Goal: Task Accomplishment & Management: Manage account settings

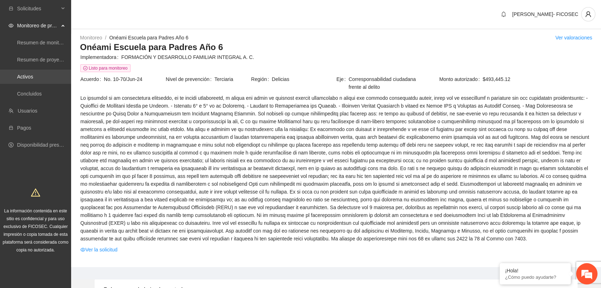
click at [33, 76] on link "Activos" at bounding box center [25, 77] width 16 height 6
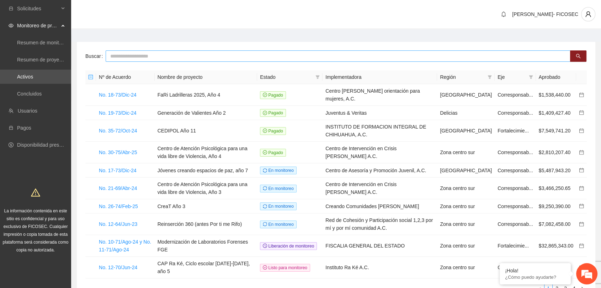
click at [167, 55] on input "text" at bounding box center [338, 55] width 465 height 11
type input "********"
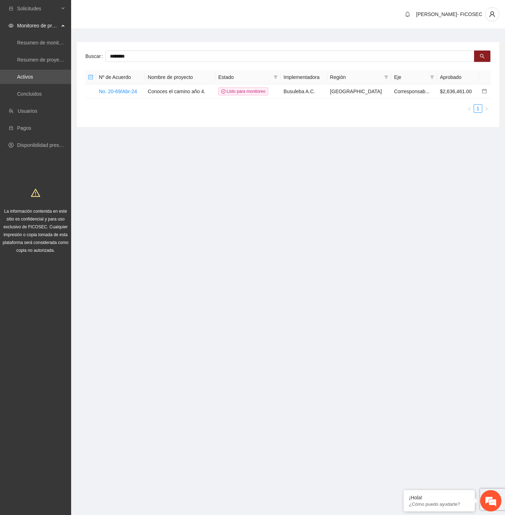
click at [180, 237] on section "Solicitudes Monitoreo de proyectos Resumen de monitoreo Resumen de proyectos ap…" at bounding box center [252, 257] width 505 height 515
click at [120, 91] on link "No. 20-69/Abr-24" at bounding box center [118, 92] width 38 height 6
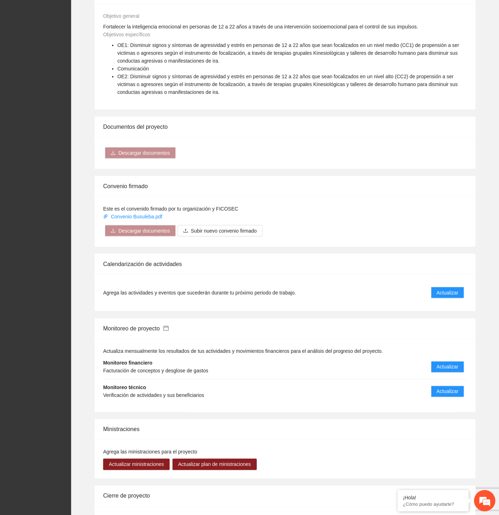
scroll to position [434, 0]
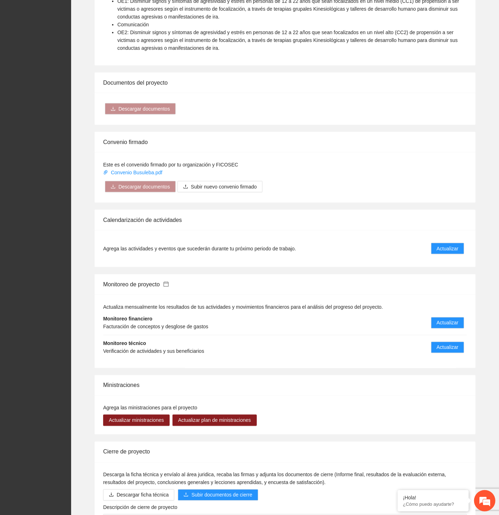
click at [447, 288] on li "Monitoreo financiero Facturación de conceptos y desglose de gastos Actualizar" at bounding box center [285, 323] width 364 height 25
click at [446, 288] on span "Actualizar" at bounding box center [448, 323] width 22 height 8
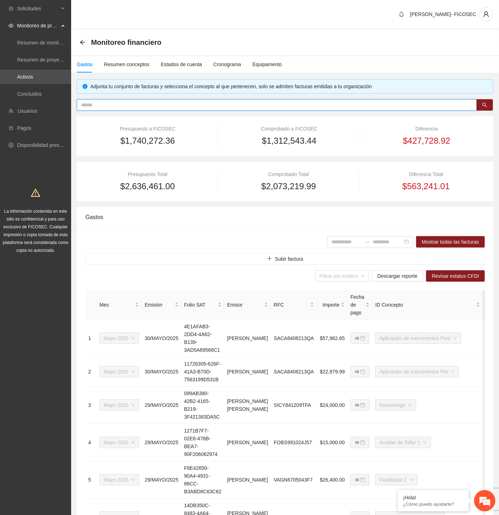
click at [147, 105] on input "text" at bounding box center [274, 105] width 386 height 8
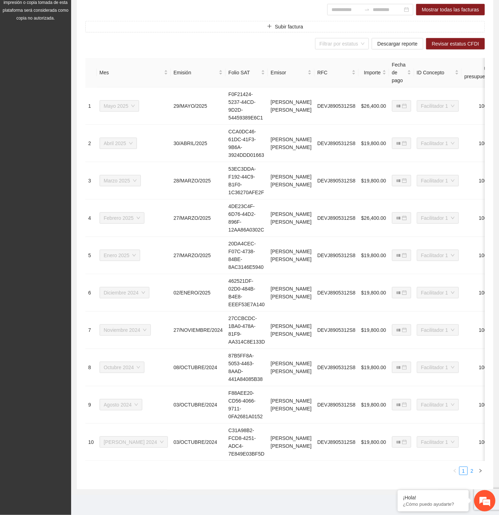
click at [473, 288] on link "2" at bounding box center [472, 471] width 8 height 8
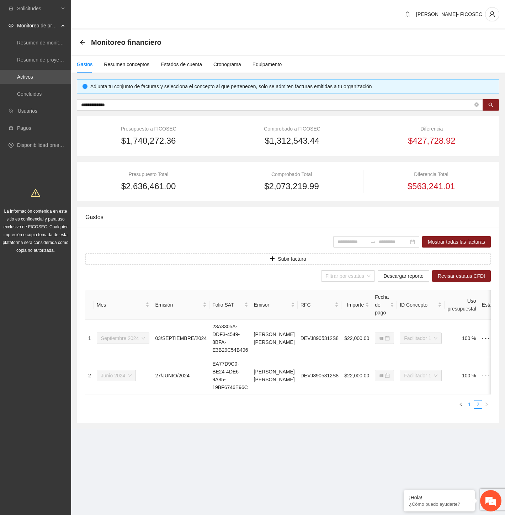
click at [469, 288] on link "1" at bounding box center [469, 404] width 8 height 8
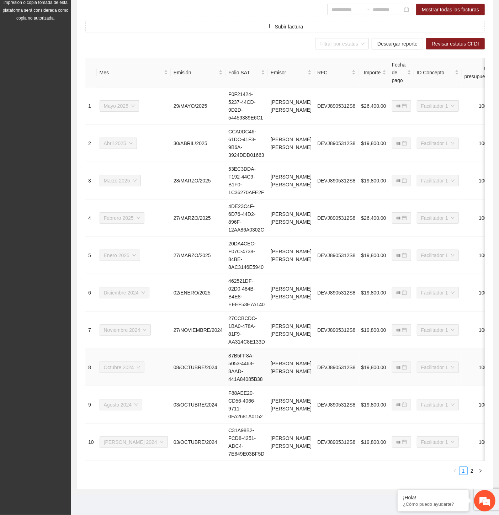
scroll to position [237, 0]
click at [471, 288] on link "2" at bounding box center [472, 471] width 8 height 8
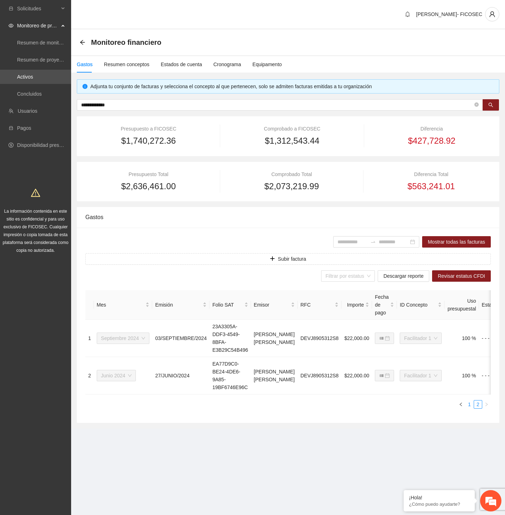
click at [470, 288] on link "1" at bounding box center [469, 404] width 8 height 8
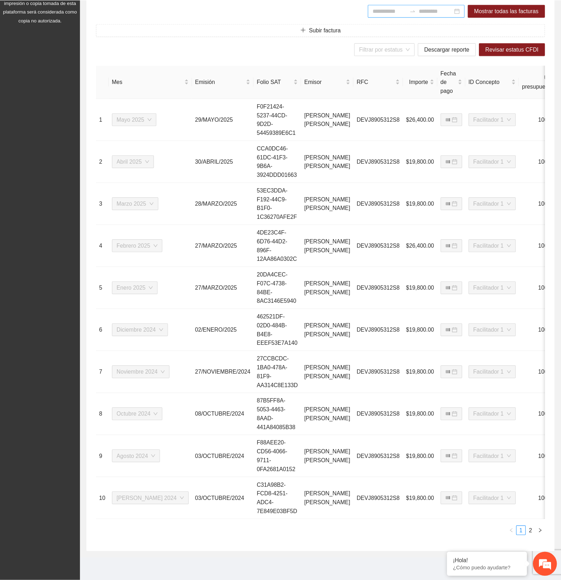
scroll to position [168, 0]
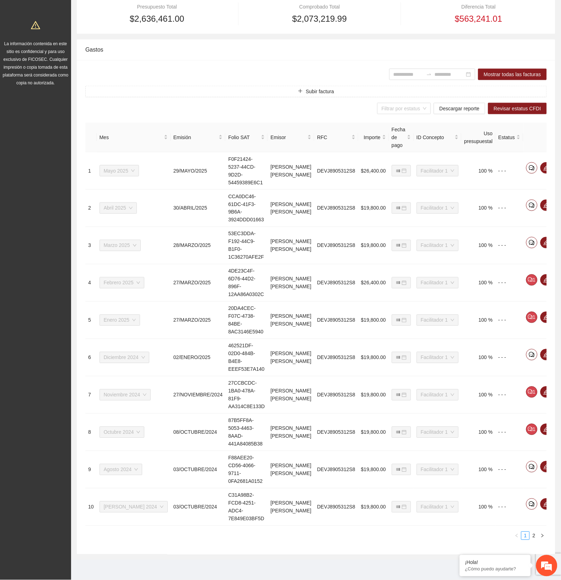
drag, startPoint x: 392, startPoint y: 1, endPoint x: 248, endPoint y: 537, distance: 555.6
click at [248, 288] on ul "1 2" at bounding box center [316, 535] width 462 height 9
click at [555, 165] on span "eye" at bounding box center [560, 168] width 11 height 6
click at [182, 52] on div "Gastos" at bounding box center [316, 49] width 462 height 20
click at [557, 204] on icon "eye" at bounding box center [560, 205] width 6 height 4
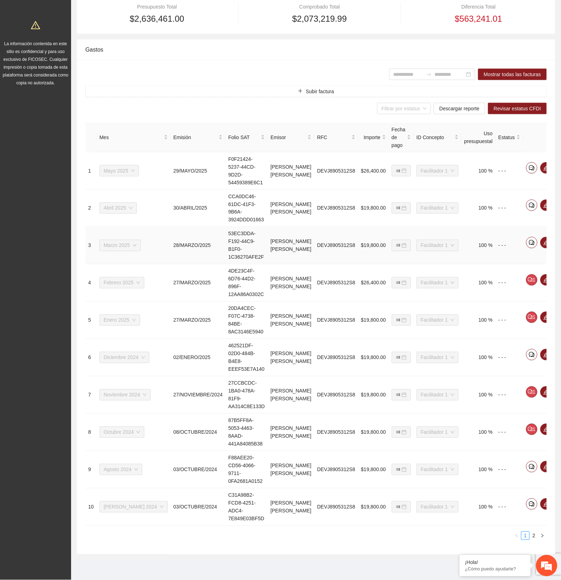
click at [544, 238] on td at bounding box center [546, 245] width 46 height 37
click at [555, 243] on span "eye" at bounding box center [560, 243] width 11 height 6
click at [557, 280] on icon "eye" at bounding box center [560, 280] width 6 height 6
click at [555, 288] on span "eye" at bounding box center [560, 317] width 11 height 6
click at [557, 288] on icon "eye" at bounding box center [560, 355] width 6 height 6
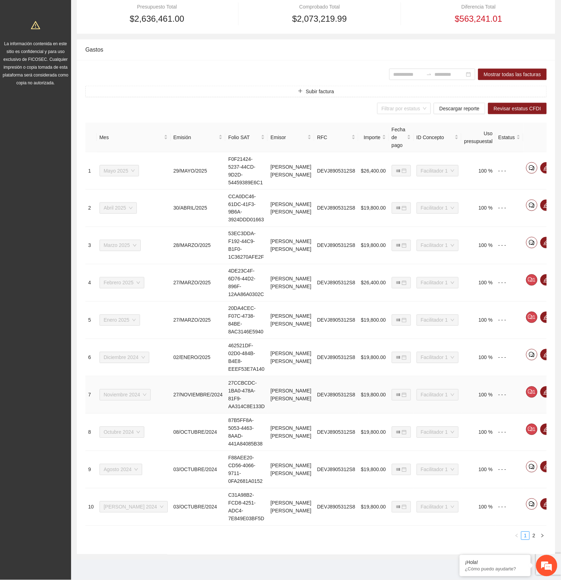
click at [557, 288] on icon "eye" at bounding box center [560, 392] width 6 height 6
click at [557, 288] on icon "eye" at bounding box center [560, 429] width 6 height 6
click at [557, 288] on icon "eye" at bounding box center [560, 467] width 6 height 6
click at [557, 288] on icon "eye" at bounding box center [560, 504] width 6 height 6
click at [533, 288] on li "2" at bounding box center [534, 535] width 9 height 9
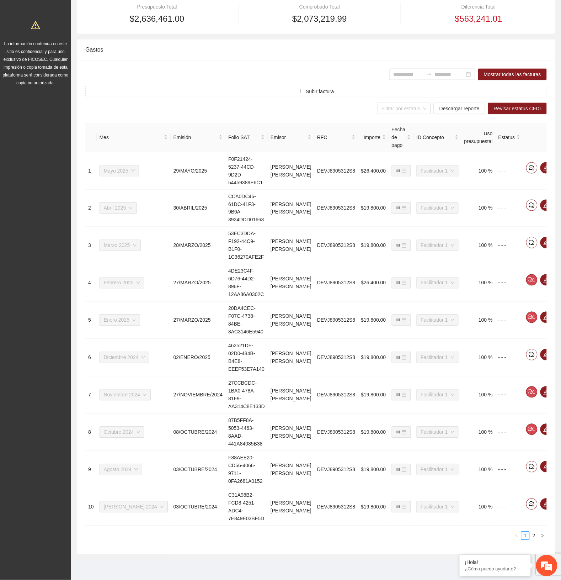
scroll to position [0, 0]
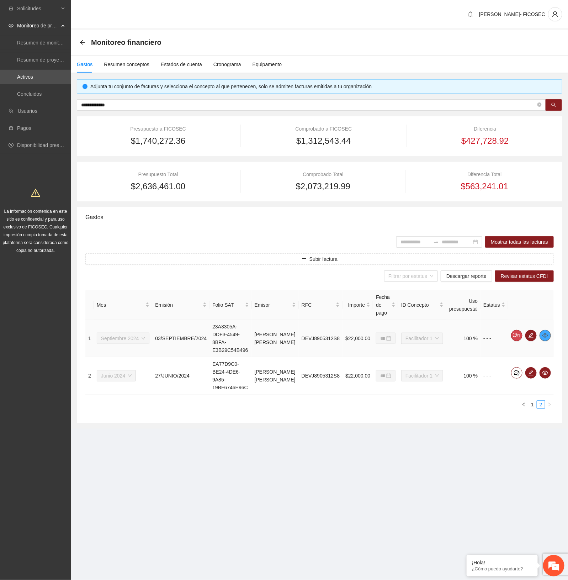
click at [543, 288] on icon "eye" at bounding box center [545, 335] width 6 height 4
click at [548, 288] on span "eye" at bounding box center [545, 373] width 11 height 6
click at [130, 103] on input "**********" at bounding box center [308, 105] width 455 height 8
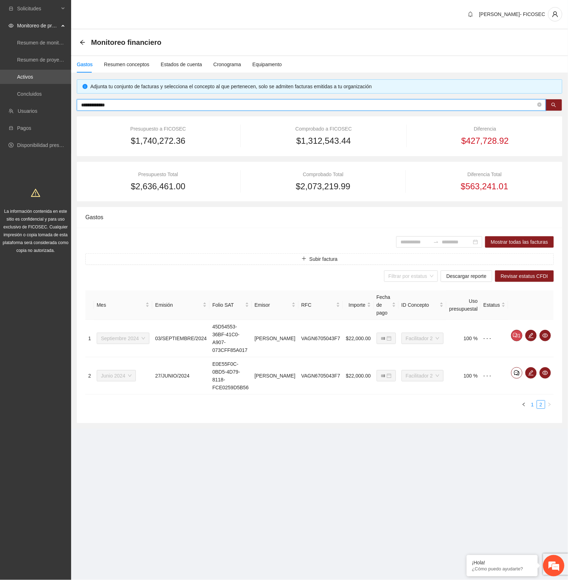
click at [533, 288] on link "1" at bounding box center [532, 404] width 8 height 8
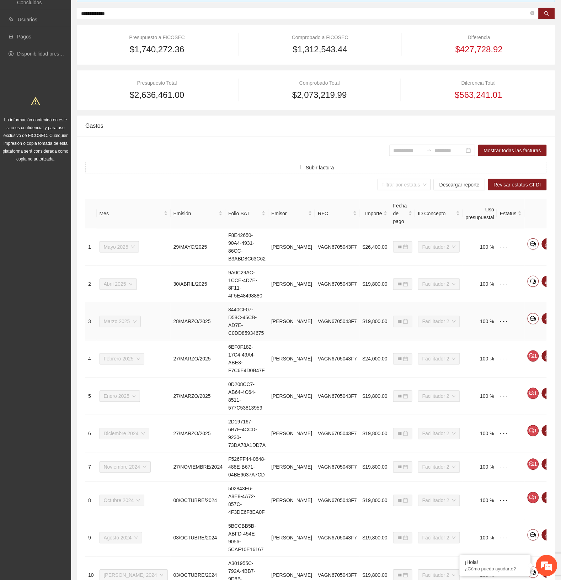
scroll to position [98, 0]
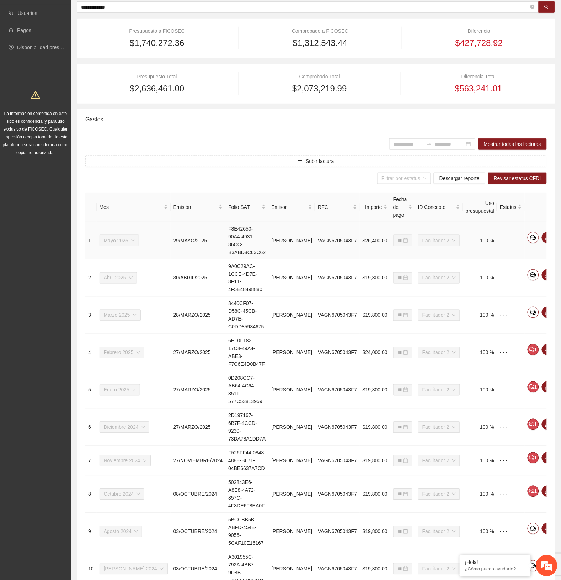
click at [559, 235] on icon "eye" at bounding box center [562, 238] width 6 height 6
click at [559, 272] on icon "eye" at bounding box center [562, 275] width 6 height 6
drag, startPoint x: 542, startPoint y: 293, endPoint x: 538, endPoint y: 293, distance: 4.3
click at [556, 288] on span "eye" at bounding box center [561, 312] width 11 height 6
click at [559, 288] on icon "eye" at bounding box center [562, 350] width 6 height 6
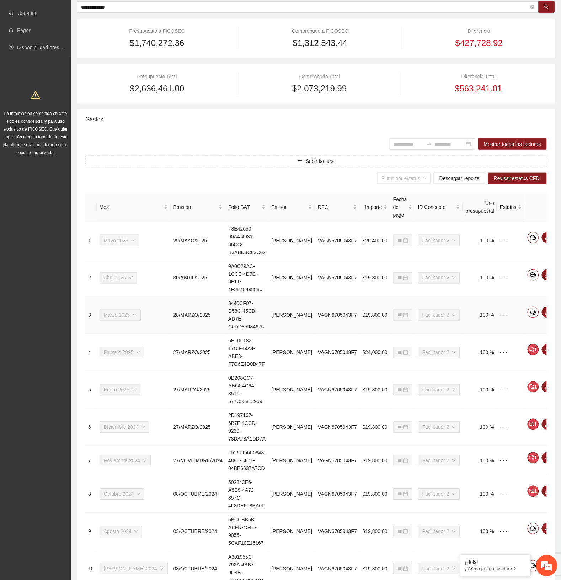
click at [559, 288] on icon "eye" at bounding box center [562, 312] width 6 height 6
click at [559, 288] on icon "eye" at bounding box center [562, 350] width 6 height 6
click at [559, 288] on icon "eye" at bounding box center [562, 387] width 6 height 4
click at [559, 288] on icon "eye" at bounding box center [562, 424] width 6 height 6
click at [559, 288] on icon "eye" at bounding box center [562, 458] width 6 height 6
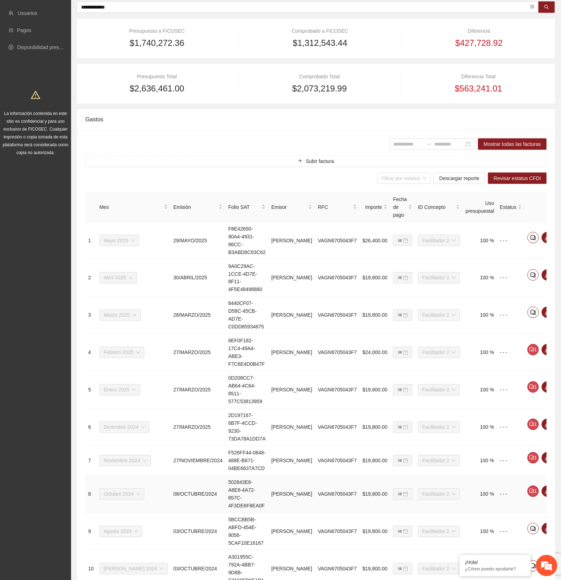
click at [559, 288] on icon "eye" at bounding box center [562, 491] width 6 height 6
click at [556, 288] on span "eye" at bounding box center [561, 528] width 11 height 6
click at [559, 288] on icon "eye" at bounding box center [562, 566] width 6 height 6
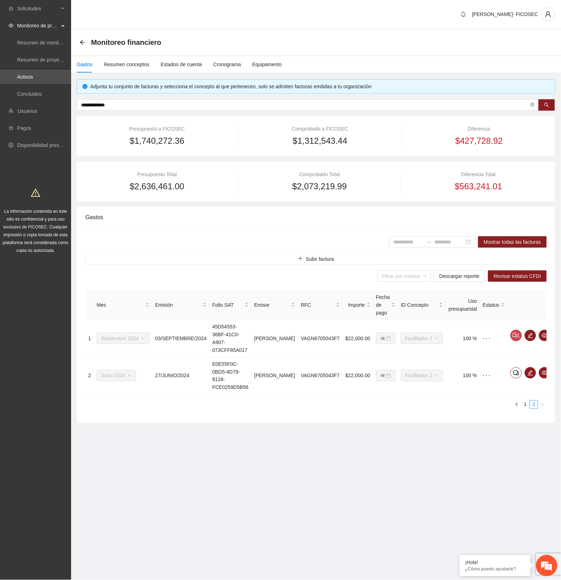
scroll to position [0, 0]
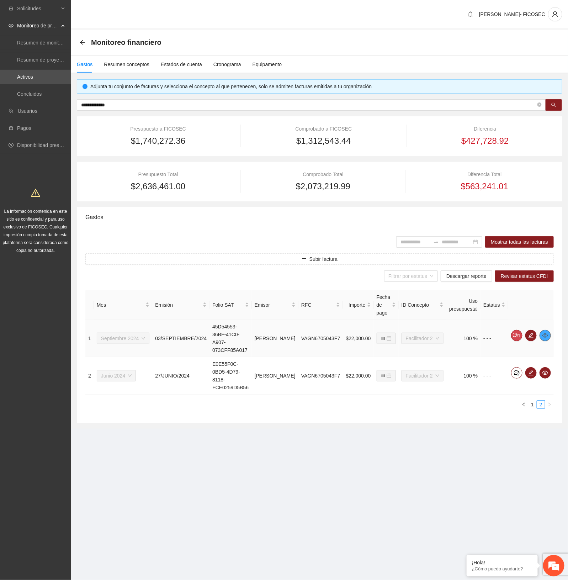
click at [545, 288] on icon "eye" at bounding box center [545, 335] width 6 height 4
drag, startPoint x: 547, startPoint y: 362, endPoint x: 541, endPoint y: 362, distance: 5.7
click at [546, 288] on icon "eye" at bounding box center [545, 373] width 6 height 6
click at [116, 104] on input "**********" at bounding box center [308, 105] width 455 height 8
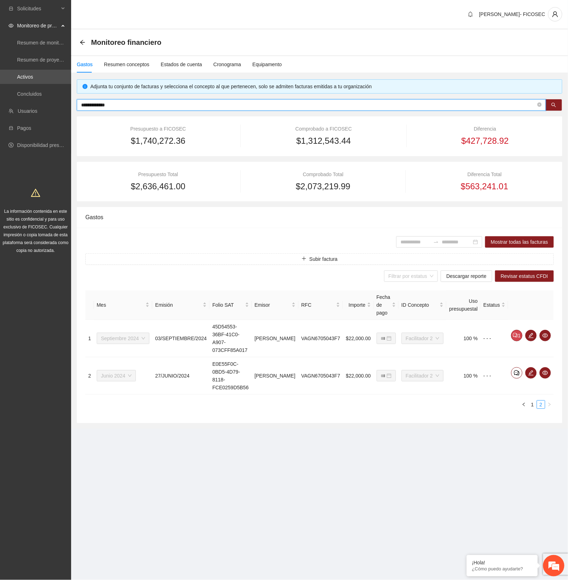
drag, startPoint x: 116, startPoint y: 105, endPoint x: 72, endPoint y: 102, distance: 44.6
click at [72, 102] on div "**********" at bounding box center [319, 253] width 497 height 349
type input "**********"
click at [200, 28] on div "[PERSON_NAME]- FICOSEC" at bounding box center [319, 15] width 497 height 30
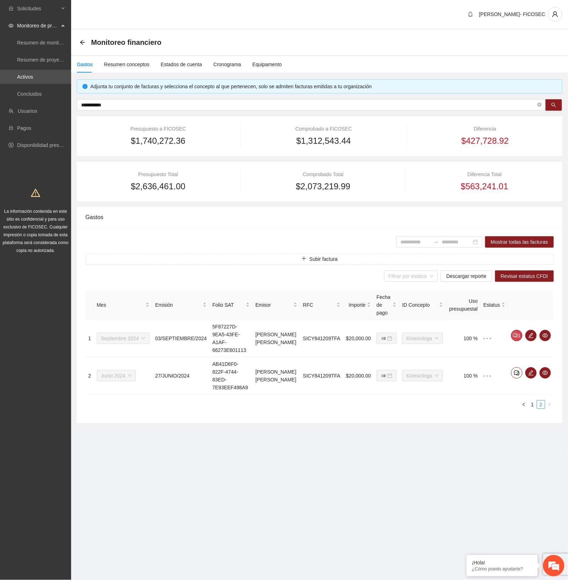
drag, startPoint x: 533, startPoint y: 379, endPoint x: 530, endPoint y: 375, distance: 4.3
click at [530, 288] on div "**********" at bounding box center [319, 349] width 468 height 118
click at [532, 288] on link "1" at bounding box center [532, 404] width 8 height 8
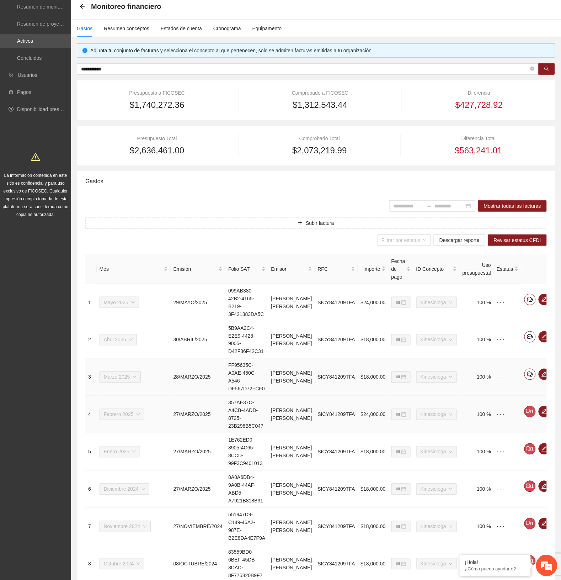
scroll to position [90, 0]
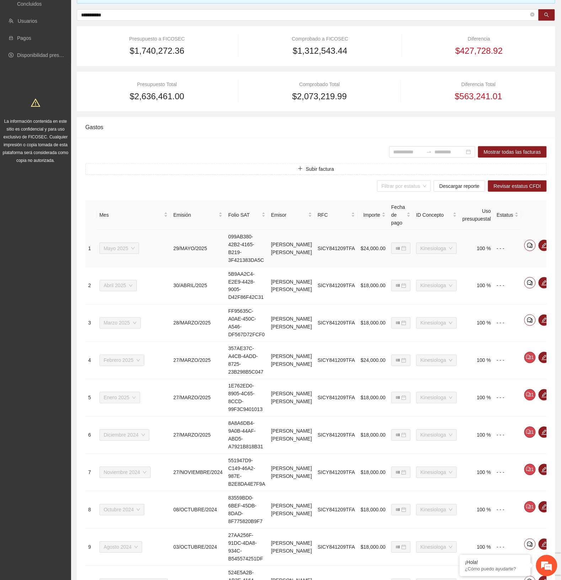
click at [553, 242] on span "eye" at bounding box center [558, 245] width 11 height 6
click at [556, 280] on icon "eye" at bounding box center [559, 283] width 6 height 6
click at [556, 288] on icon "eye" at bounding box center [559, 320] width 6 height 4
click at [556, 288] on icon "eye" at bounding box center [559, 357] width 6 height 6
click at [556, 288] on icon "eye" at bounding box center [559, 395] width 6 height 6
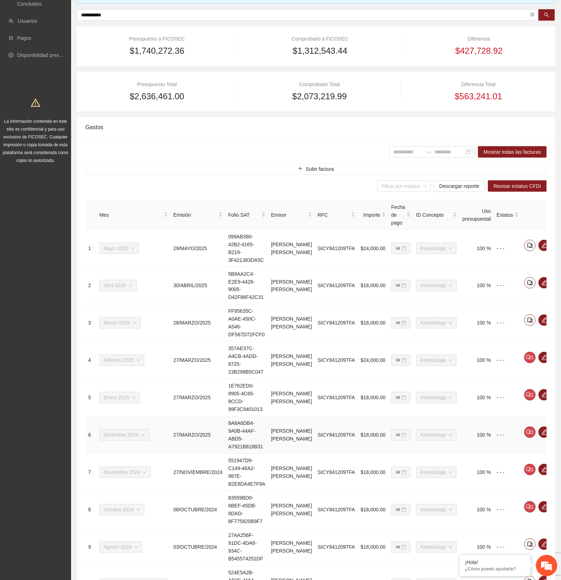
click at [556, 288] on icon "eye" at bounding box center [559, 432] width 6 height 4
click at [553, 288] on span "eye" at bounding box center [558, 395] width 11 height 6
click at [556, 288] on icon "eye" at bounding box center [559, 432] width 6 height 4
click at [556, 288] on icon "eye" at bounding box center [559, 469] width 6 height 6
click at [556, 288] on icon "eye" at bounding box center [559, 507] width 6 height 6
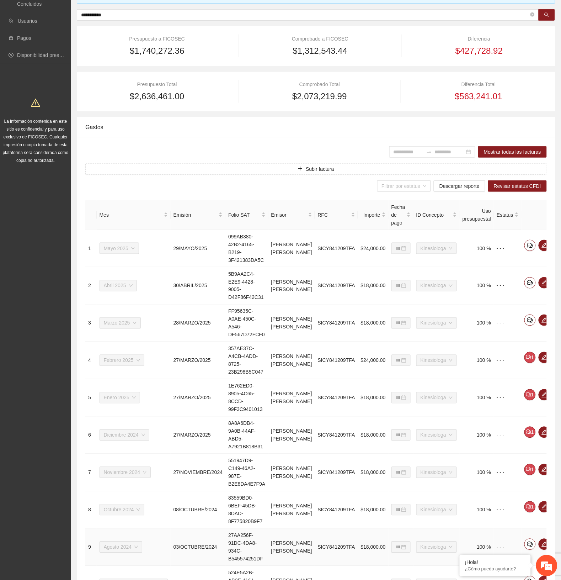
click at [556, 288] on icon "eye" at bounding box center [559, 544] width 6 height 4
click at [556, 288] on icon "eye" at bounding box center [559, 581] width 6 height 6
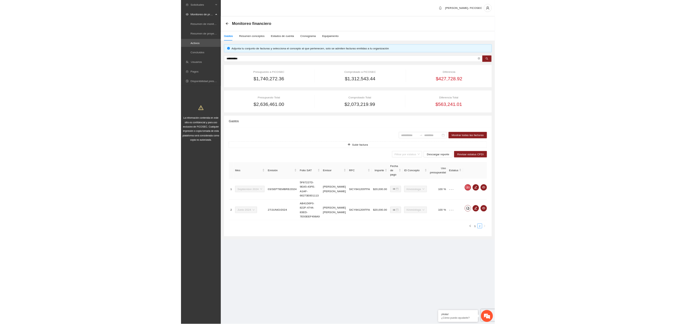
scroll to position [0, 0]
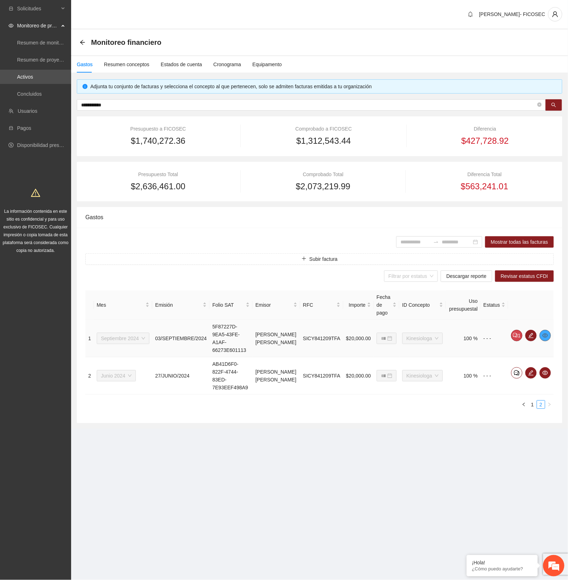
click at [546, 288] on icon "eye" at bounding box center [545, 335] width 6 height 6
click at [546, 288] on icon "eye" at bounding box center [545, 373] width 6 height 6
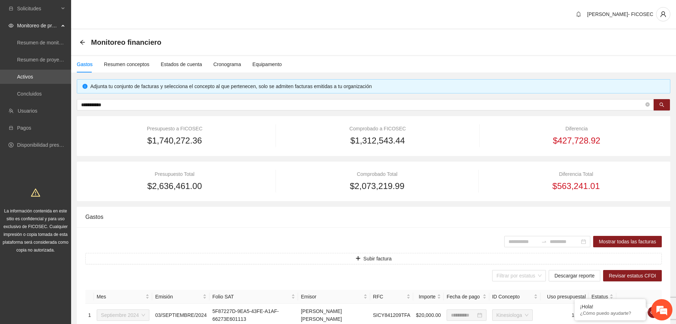
drag, startPoint x: 188, startPoint y: 10, endPoint x: 182, endPoint y: 15, distance: 7.7
click at [188, 10] on div "[PERSON_NAME]- FICOSEC" at bounding box center [373, 15] width 605 height 30
click at [78, 41] on div "Monitoreo financiero" at bounding box center [373, 43] width 605 height 26
click at [81, 42] on icon "arrow-left" at bounding box center [83, 42] width 6 height 6
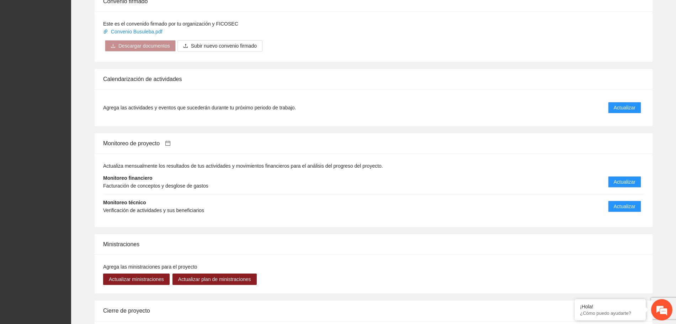
scroll to position [533, 0]
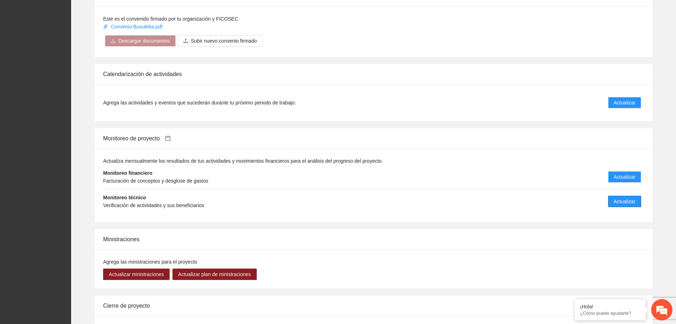
click at [601, 198] on span "Actualizar" at bounding box center [625, 202] width 22 height 8
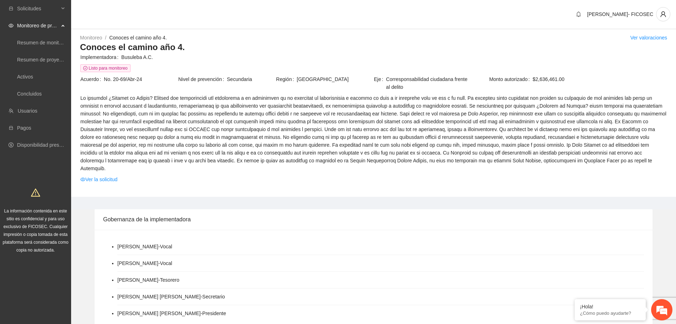
click at [296, 18] on div "[PERSON_NAME]- FICOSEC" at bounding box center [373, 15] width 605 height 30
click at [33, 74] on link "Activos" at bounding box center [25, 77] width 16 height 6
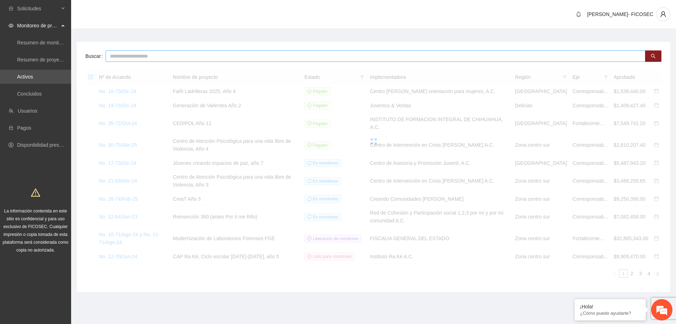
click at [182, 62] on input "text" at bounding box center [376, 55] width 540 height 11
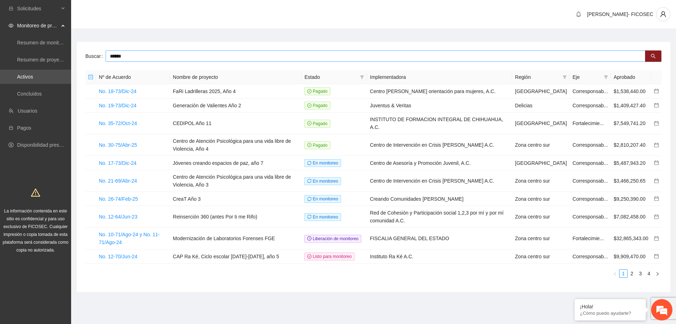
type input "******"
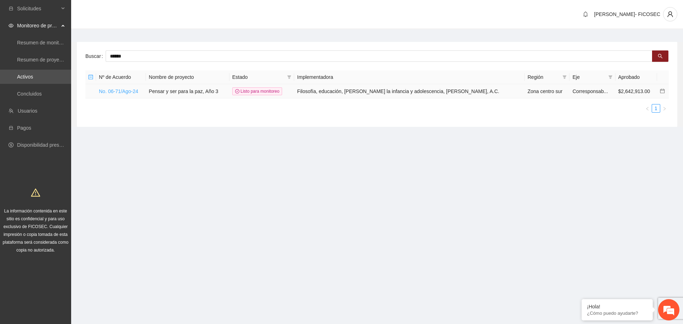
click at [132, 91] on link "No. 06-71/Ago-24" at bounding box center [118, 92] width 39 height 6
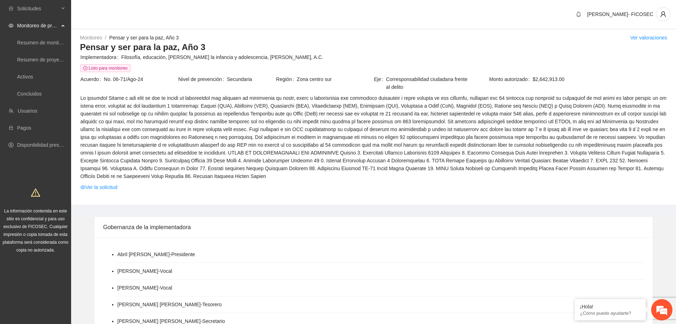
click at [266, 32] on div "Monitoreo / Pensar y ser para la paz, Año 3 / Ver valoraciones Pensar y ser par…" at bounding box center [373, 117] width 605 height 175
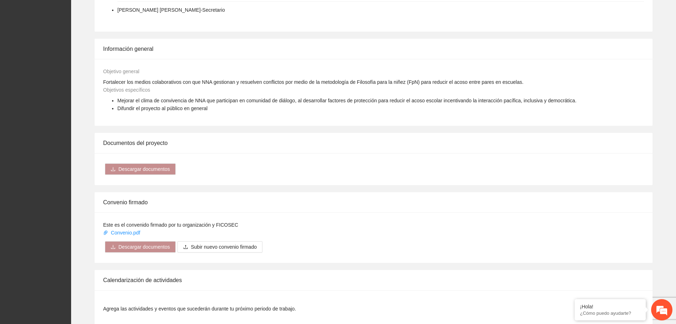
scroll to position [489, 0]
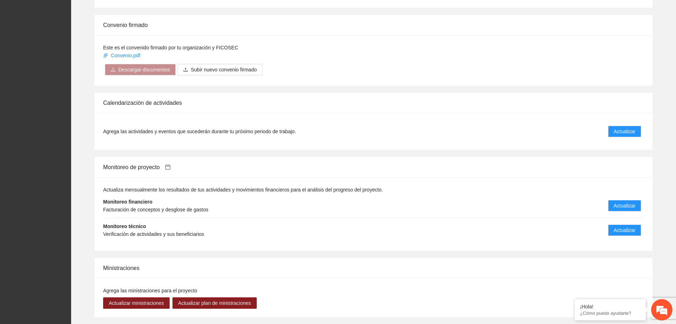
click at [601, 236] on li "Monitoreo técnico Verificación de actividades y sus beneficiarios Actualizar" at bounding box center [373, 230] width 541 height 24
drag, startPoint x: 631, startPoint y: 230, endPoint x: 628, endPoint y: 227, distance: 4.8
click at [601, 229] on span "Actualizar" at bounding box center [625, 230] width 22 height 8
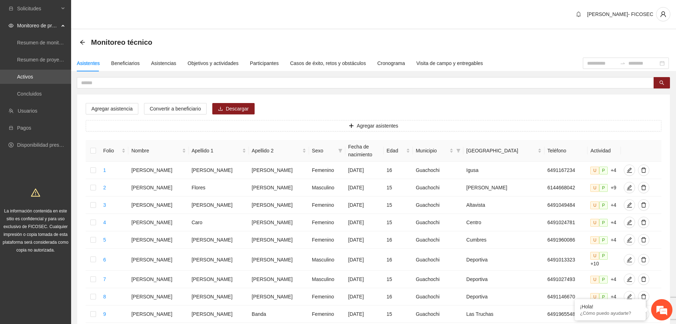
click at [267, 34] on div "Monitoreo técnico" at bounding box center [373, 43] width 605 height 26
click at [230, 27] on div "[PERSON_NAME]- FICOSEC" at bounding box center [373, 15] width 605 height 30
click at [213, 63] on div "Objetivos y actividades" at bounding box center [213, 63] width 51 height 8
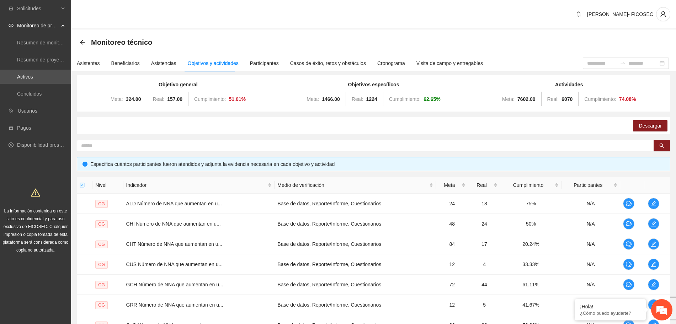
click at [275, 47] on div "Monitoreo técnico" at bounding box center [374, 42] width 588 height 14
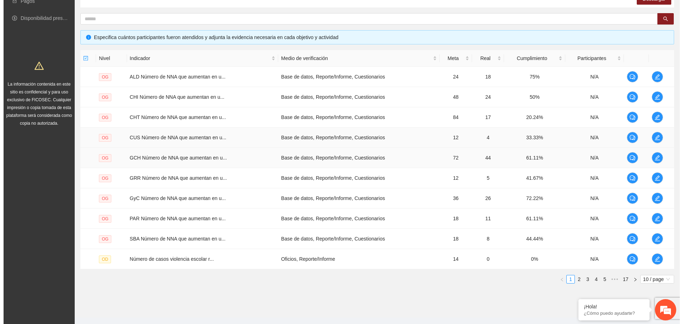
scroll to position [133, 0]
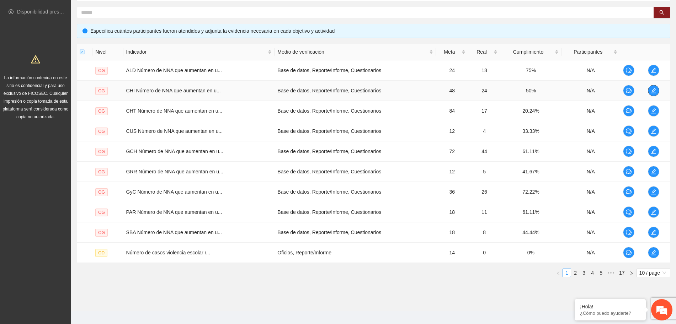
click at [601, 91] on icon "edit" at bounding box center [653, 90] width 5 height 5
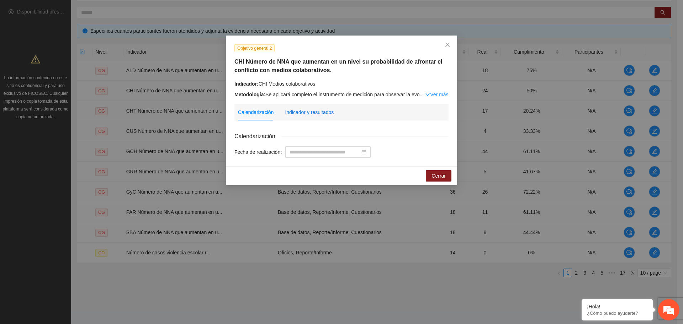
click at [309, 113] on div "Indicador y resultados" at bounding box center [309, 112] width 49 height 8
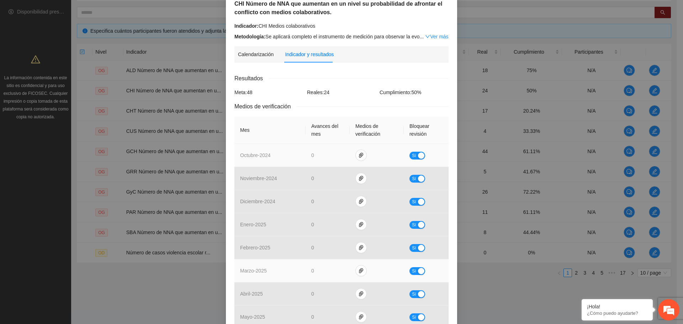
scroll to position [177, 0]
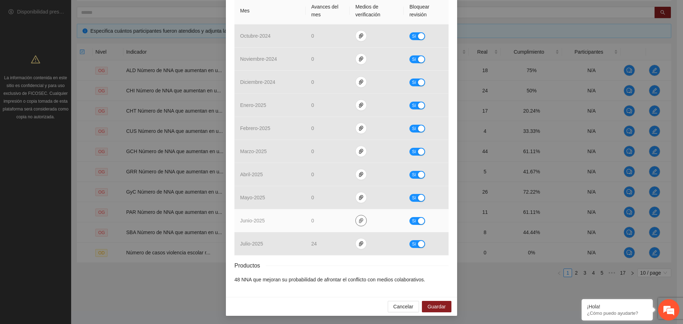
click at [358, 223] on icon "paper-clip" at bounding box center [361, 221] width 6 height 6
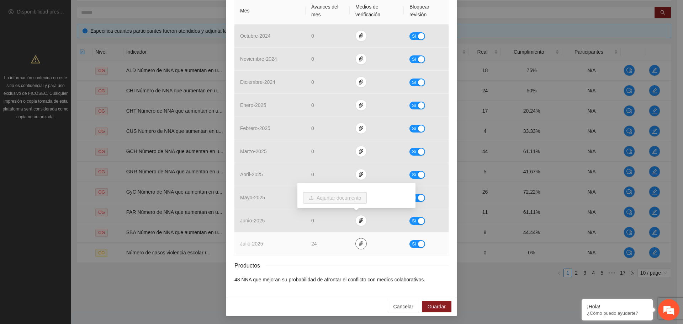
click at [358, 245] on icon "paper-clip" at bounding box center [361, 244] width 6 height 6
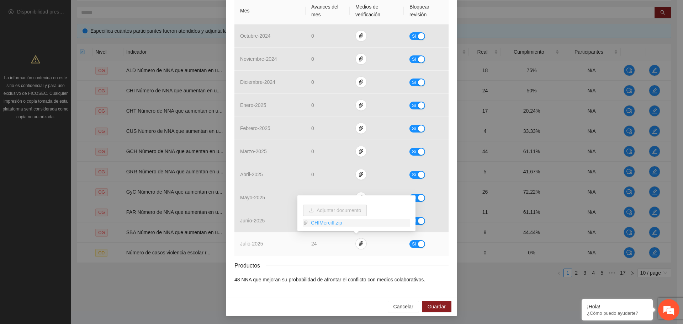
click at [322, 221] on link "CHIMerciII.zip" at bounding box center [359, 223] width 102 height 8
click at [418, 242] on div "button" at bounding box center [421, 244] width 6 height 6
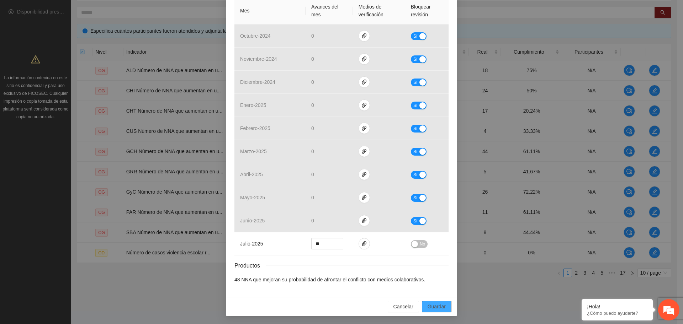
click at [431, 288] on span "Guardar" at bounding box center [436, 307] width 18 height 8
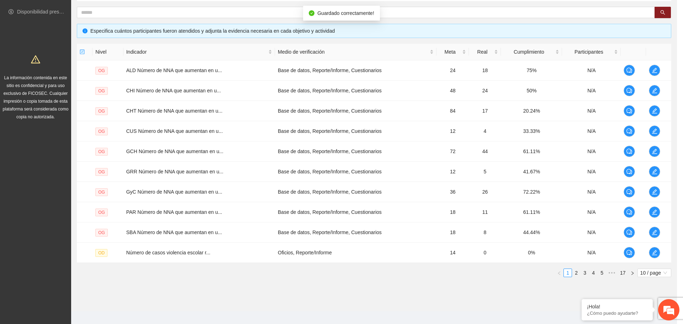
scroll to position [142, 0]
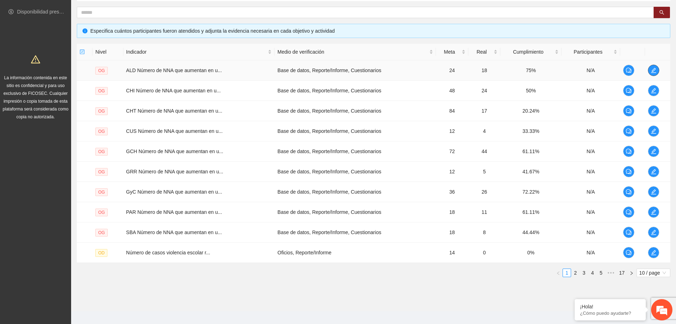
click at [601, 68] on icon "edit" at bounding box center [654, 71] width 6 height 6
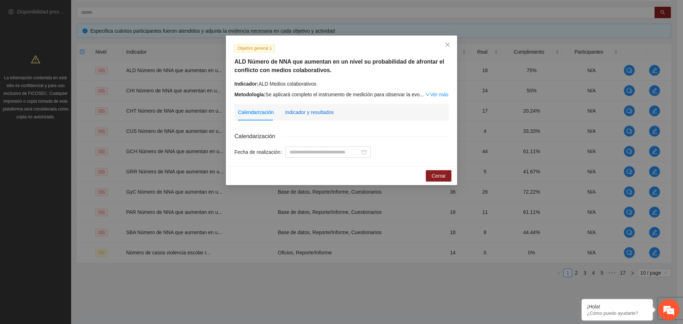
click at [310, 108] on div "Indicador y resultados" at bounding box center [309, 112] width 49 height 8
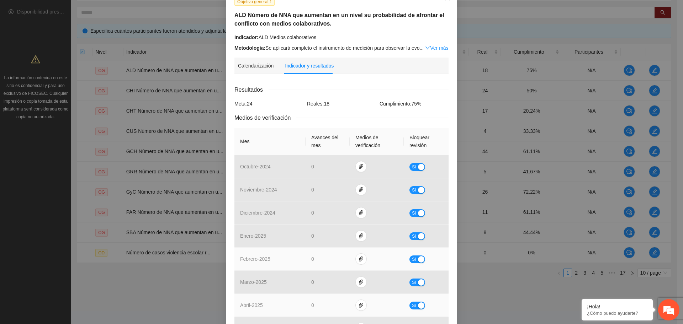
scroll to position [177, 0]
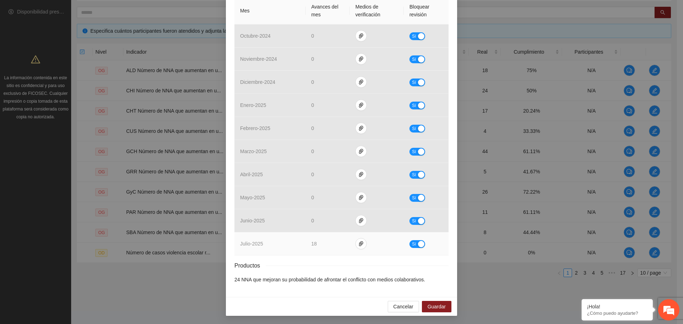
click at [418, 242] on div "button" at bounding box center [421, 244] width 6 height 6
click at [431, 288] on span "Guardar" at bounding box center [436, 307] width 18 height 8
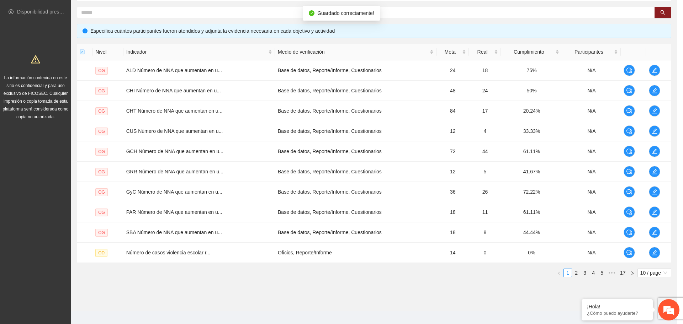
scroll to position [142, 0]
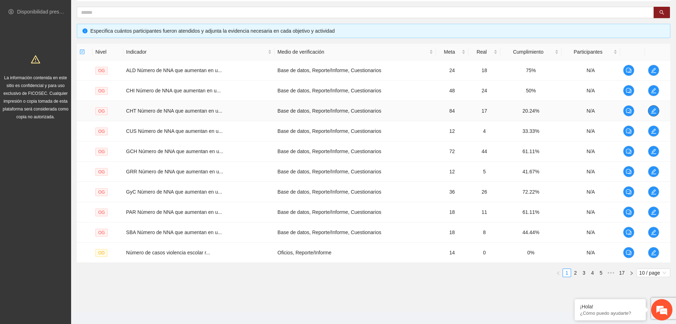
click at [601, 111] on icon "edit" at bounding box center [653, 110] width 5 height 5
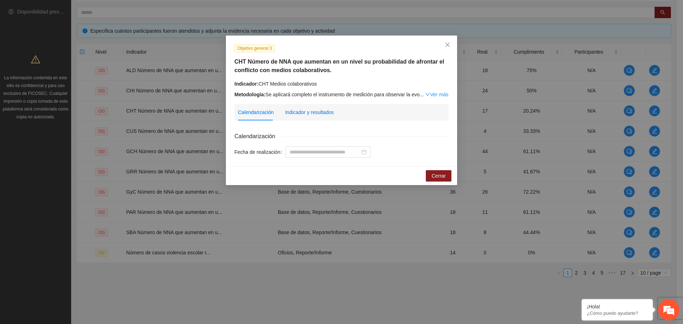
click at [317, 112] on div "Indicador y resultados" at bounding box center [309, 112] width 49 height 8
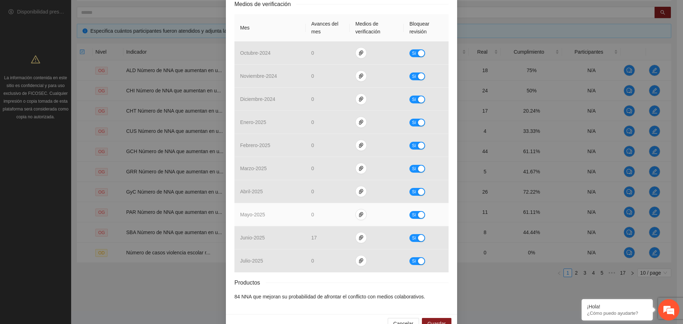
scroll to position [177, 0]
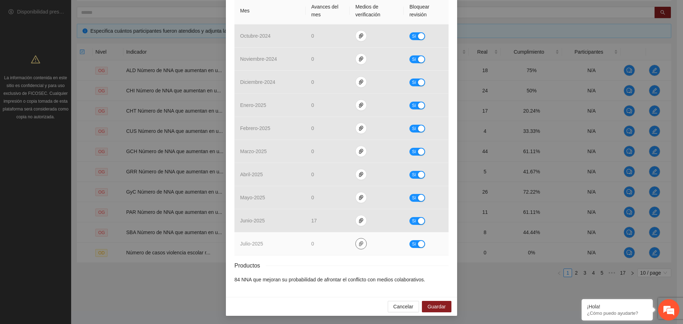
click at [356, 246] on span "paper-clip" at bounding box center [361, 244] width 11 height 6
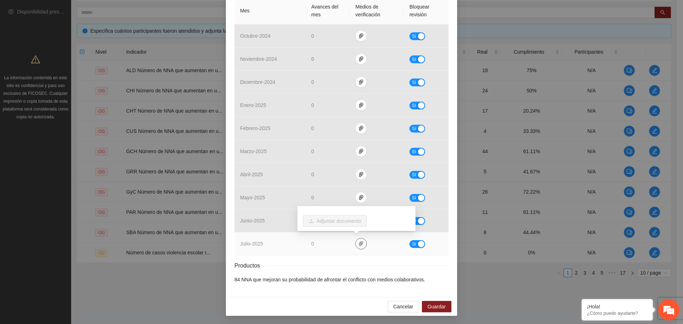
click at [356, 246] on span "paper-clip" at bounding box center [361, 244] width 11 height 6
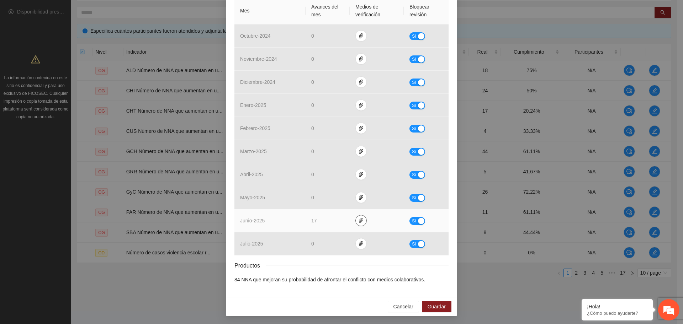
click at [355, 224] on button "button" at bounding box center [360, 220] width 11 height 11
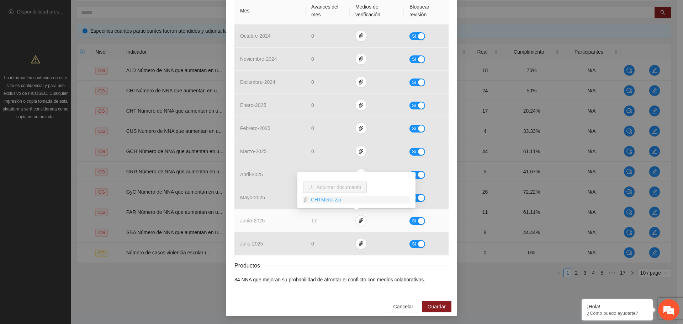
click at [321, 200] on link "CHTMerci.zip" at bounding box center [359, 200] width 102 height 8
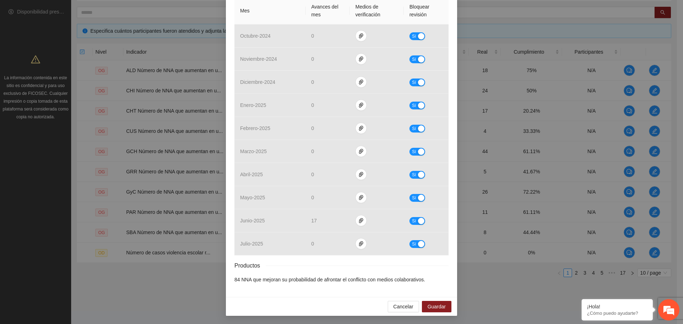
click at [363, 268] on div "Productos" at bounding box center [341, 265] width 214 height 9
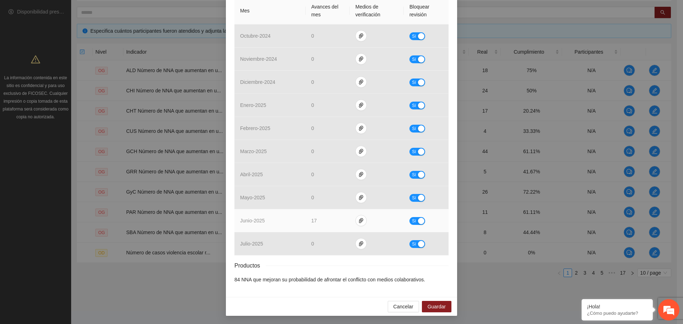
click at [417, 217] on button "Sí" at bounding box center [417, 221] width 16 height 8
click at [321, 218] on input "**" at bounding box center [326, 220] width 31 height 11
type input "**"
click at [415, 222] on button "No" at bounding box center [419, 221] width 17 height 8
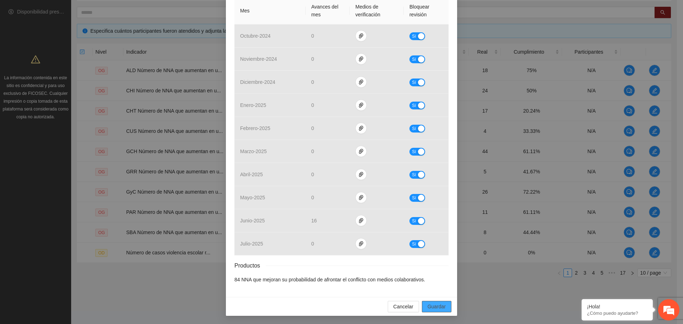
click at [441, 288] on span "Guardar" at bounding box center [436, 307] width 18 height 8
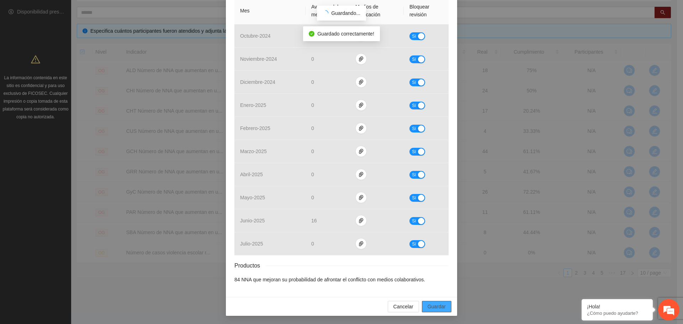
scroll to position [142, 0]
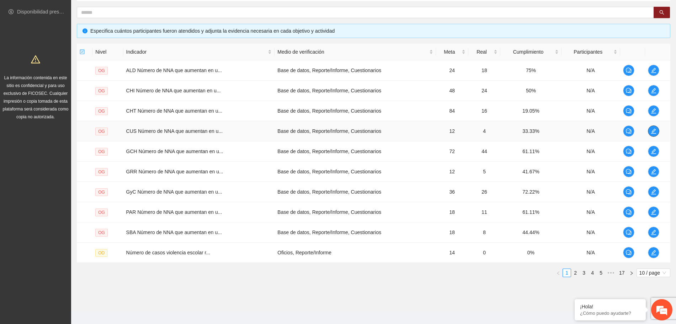
click at [601, 129] on icon "edit" at bounding box center [654, 131] width 6 height 6
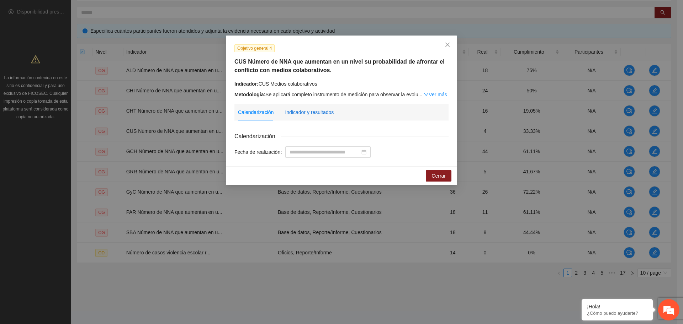
click at [321, 112] on div "Indicador y resultados" at bounding box center [309, 112] width 49 height 8
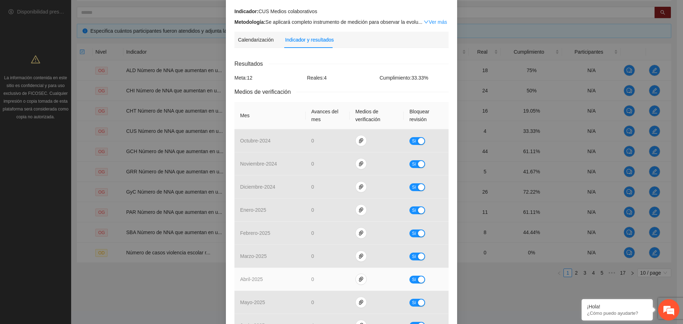
scroll to position [177, 0]
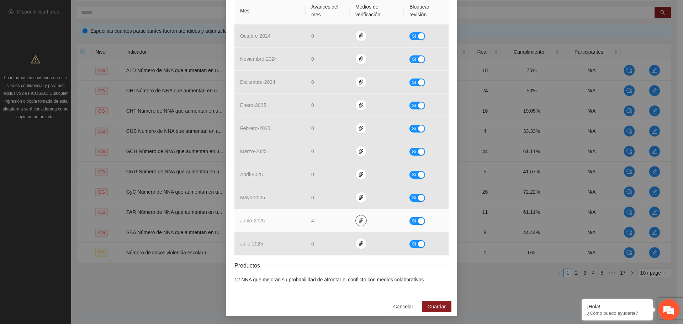
click at [356, 222] on span "paper-clip" at bounding box center [361, 221] width 11 height 6
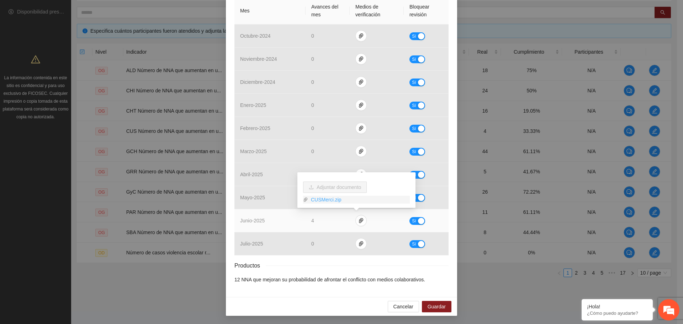
click at [325, 202] on link "CUSMerci.zip" at bounding box center [359, 200] width 102 height 8
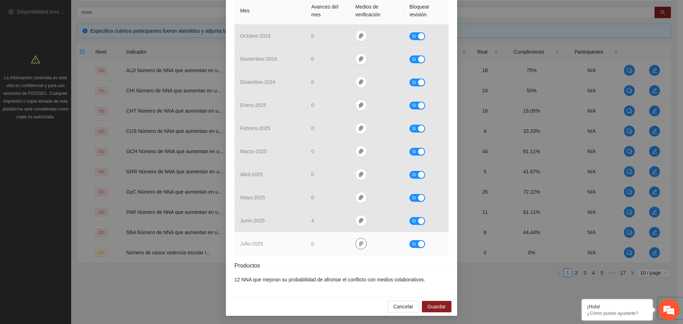
click at [359, 243] on icon "paper-clip" at bounding box center [361, 243] width 4 height 5
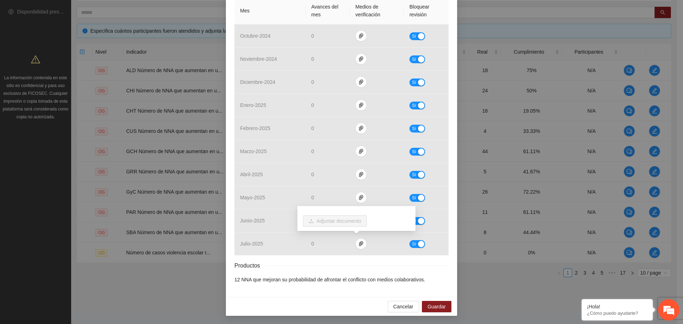
click at [357, 261] on div "Productos" at bounding box center [341, 265] width 214 height 9
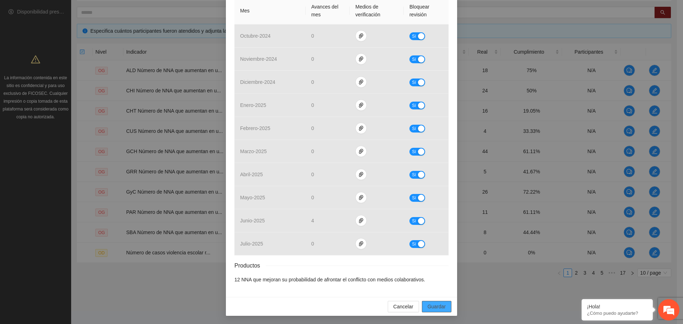
click at [424, 288] on button "Guardar" at bounding box center [437, 306] width 30 height 11
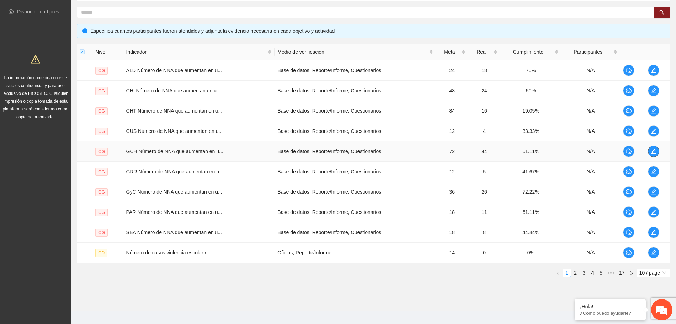
click at [601, 150] on icon "edit" at bounding box center [653, 151] width 5 height 5
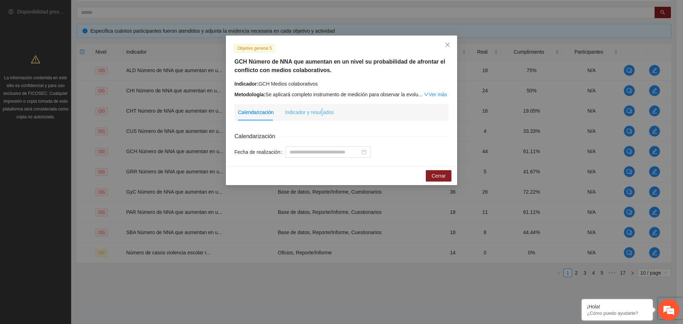
click at [320, 108] on div "Indicador y resultados" at bounding box center [309, 112] width 49 height 16
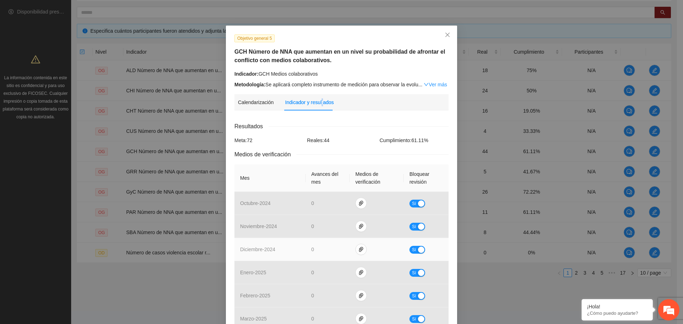
scroll to position [0, 0]
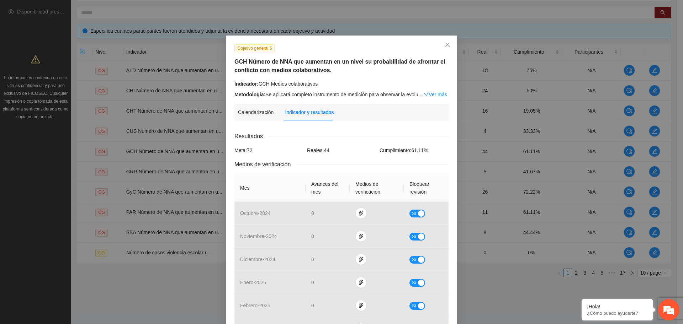
click at [334, 130] on div "Calendarización Fecha de realización Resultados Meta: 72 Reales: 44 Cumplimient…" at bounding box center [341, 296] width 214 height 340
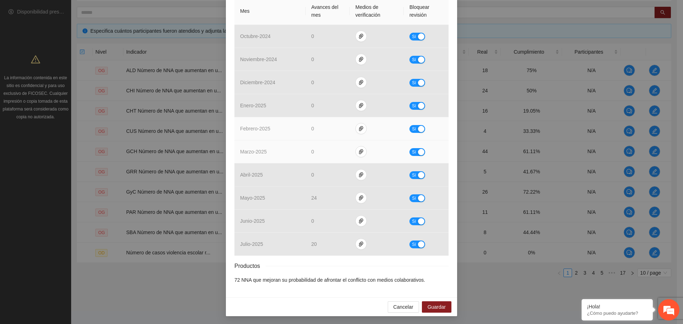
scroll to position [177, 0]
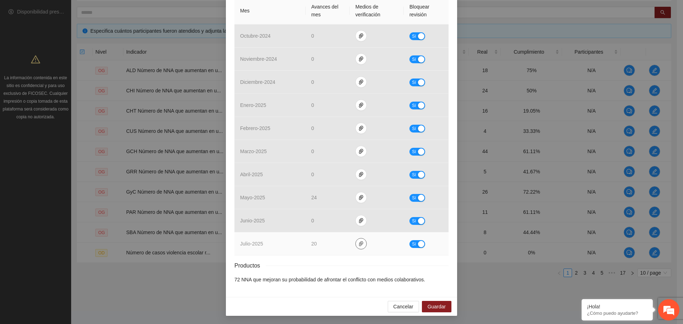
click at [357, 247] on button "button" at bounding box center [360, 243] width 11 height 11
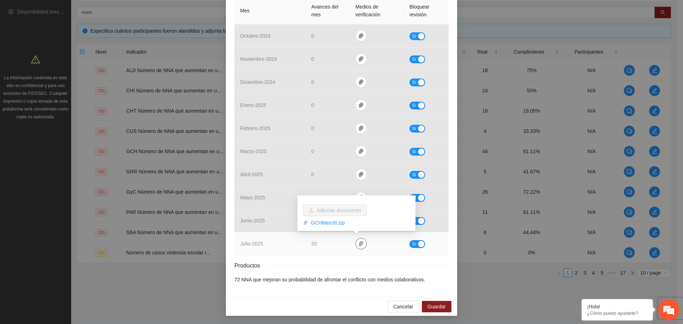
click at [357, 247] on button "button" at bounding box center [360, 243] width 11 height 11
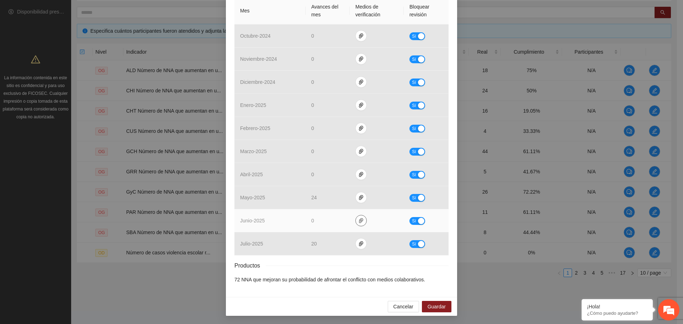
click at [359, 221] on span "paper-clip" at bounding box center [361, 221] width 11 height 6
click at [359, 221] on icon "paper-clip" at bounding box center [361, 221] width 6 height 6
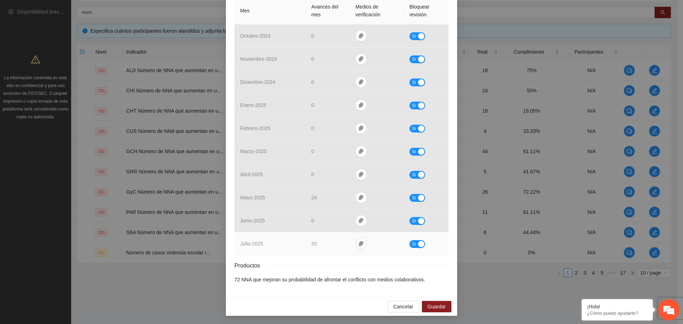
click at [350, 245] on td at bounding box center [377, 244] width 54 height 23
click at [360, 243] on span "paper-clip" at bounding box center [361, 244] width 11 height 6
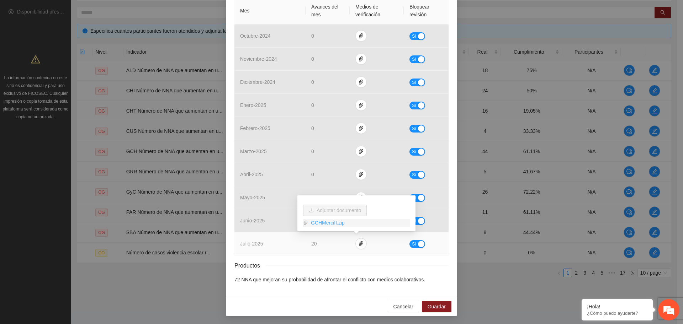
click at [332, 223] on link "GCHMerciII.zip" at bounding box center [359, 223] width 102 height 8
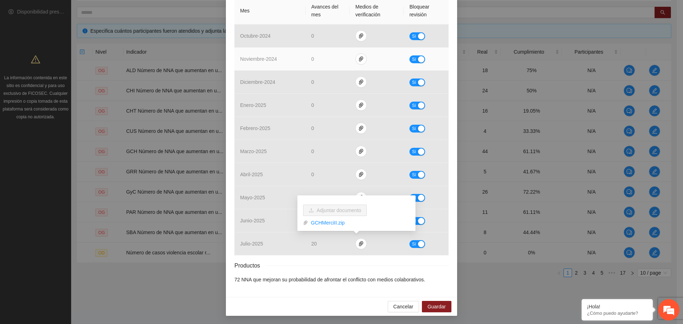
scroll to position [133, 0]
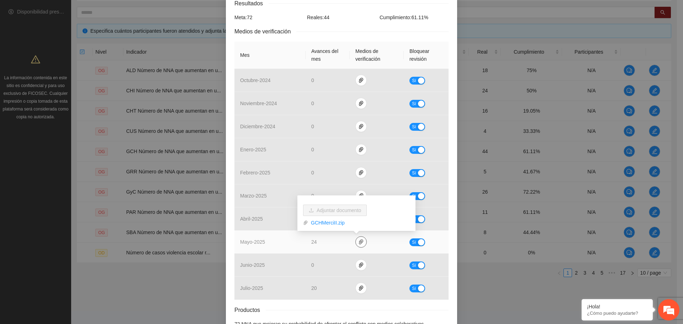
click at [359, 242] on icon "paper-clip" at bounding box center [361, 242] width 4 height 5
click at [337, 219] on link "GCHMerci.zip" at bounding box center [359, 221] width 102 height 8
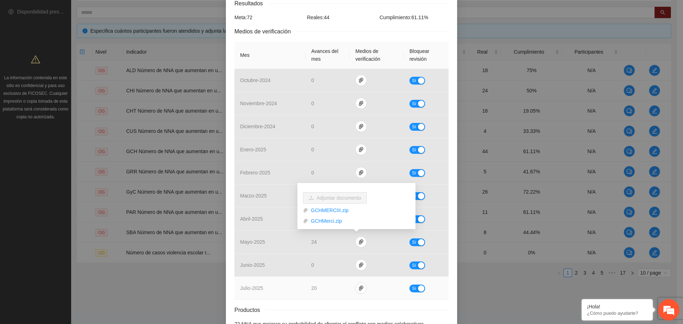
drag, startPoint x: 368, startPoint y: 313, endPoint x: 384, endPoint y: 293, distance: 26.0
click at [368, 288] on div "Productos" at bounding box center [341, 310] width 214 height 9
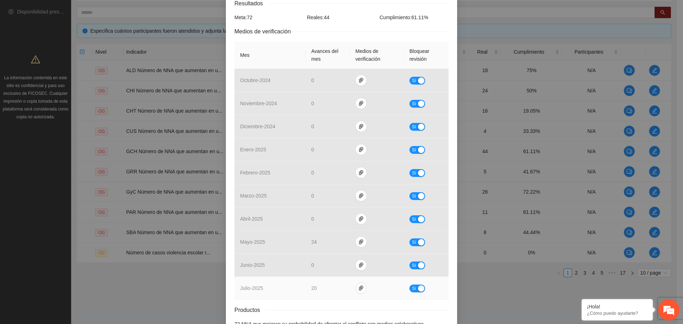
scroll to position [177, 0]
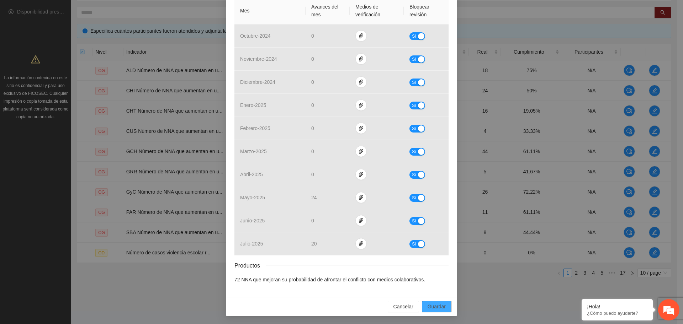
click at [441, 288] on span "Guardar" at bounding box center [436, 307] width 18 height 8
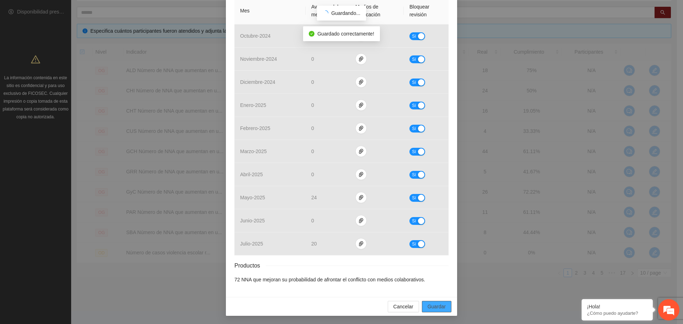
scroll to position [142, 0]
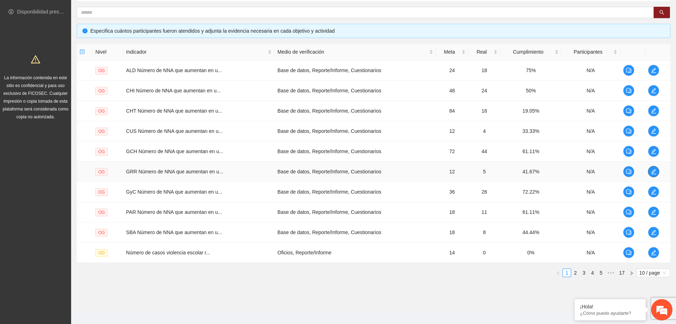
click at [601, 168] on td at bounding box center [657, 172] width 25 height 20
click at [601, 171] on icon "edit" at bounding box center [653, 171] width 5 height 5
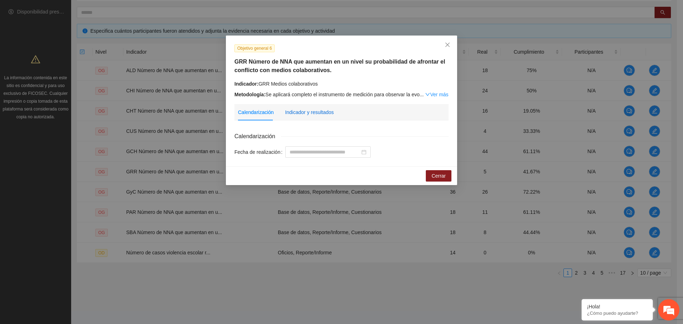
click at [305, 113] on div "Indicador y resultados" at bounding box center [309, 112] width 49 height 8
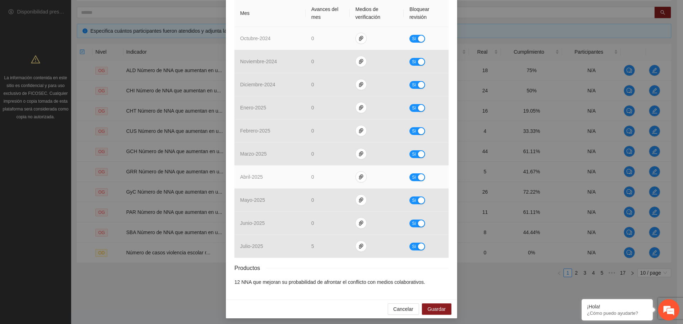
scroll to position [177, 0]
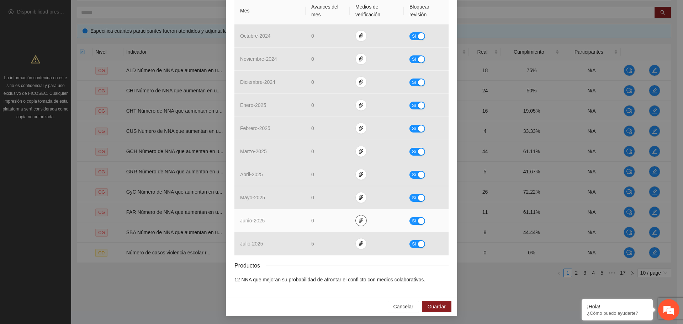
click at [359, 222] on span "paper-clip" at bounding box center [361, 221] width 11 height 6
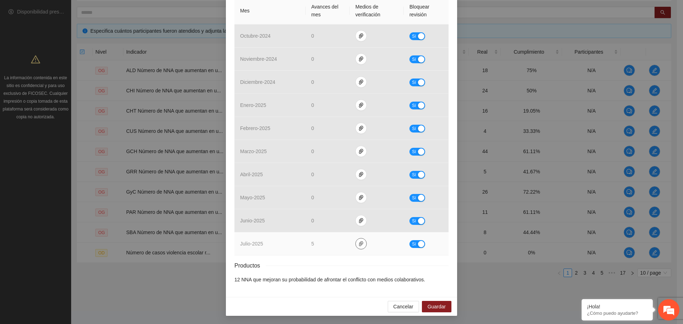
click at [359, 242] on span "paper-clip" at bounding box center [361, 244] width 11 height 6
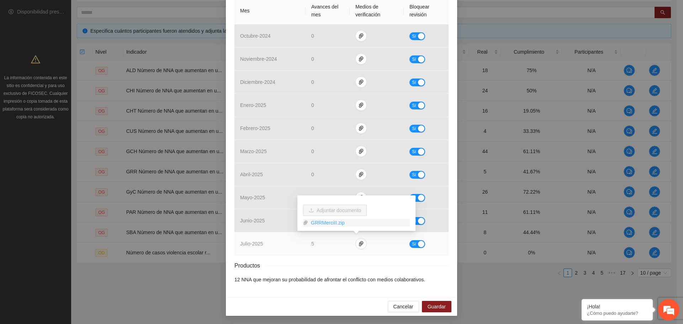
click at [335, 225] on link "GRRMerciII.zip" at bounding box center [359, 223] width 102 height 8
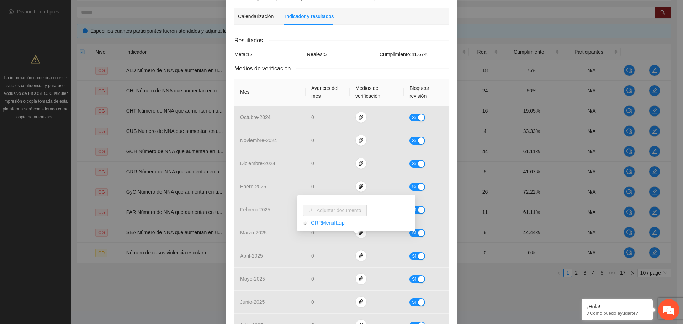
scroll to position [0, 0]
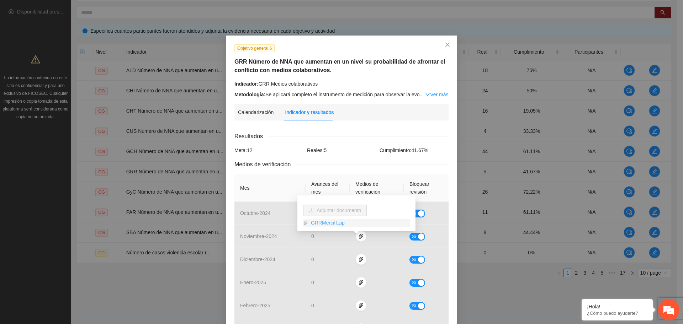
click at [329, 225] on link "GRRMerciII.zip" at bounding box center [359, 223] width 102 height 8
click at [300, 124] on div "Calendarización Indicador y resultados Calendarización Fecha de realización Res…" at bounding box center [341, 285] width 214 height 362
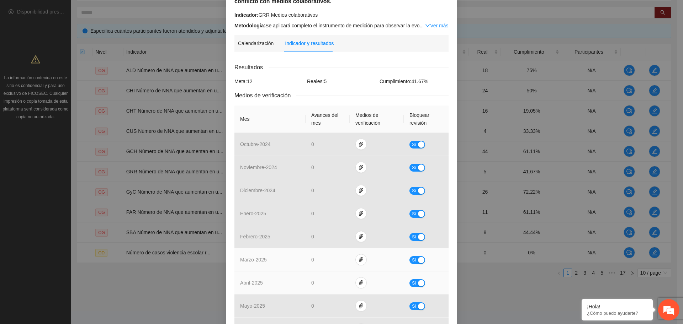
scroll to position [177, 0]
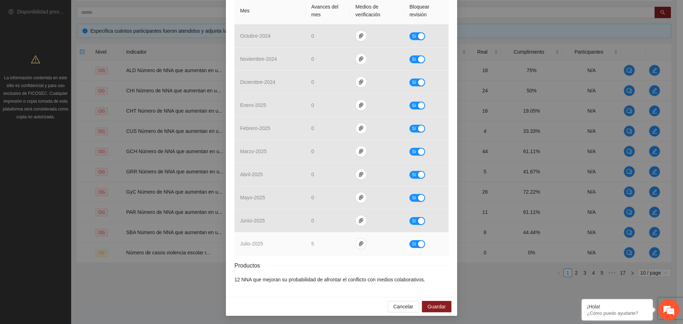
click at [418, 244] on div "button" at bounding box center [421, 244] width 6 height 6
click at [431, 288] on span "Guardar" at bounding box center [436, 307] width 18 height 8
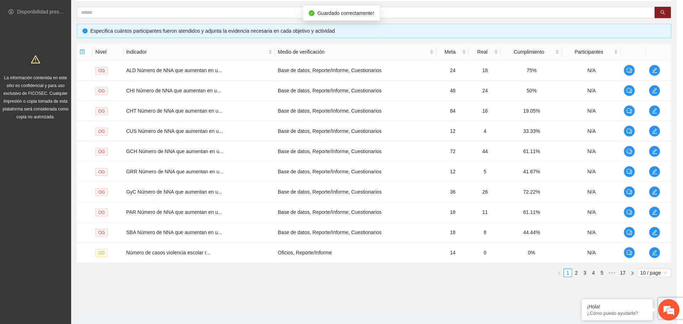
scroll to position [142, 0]
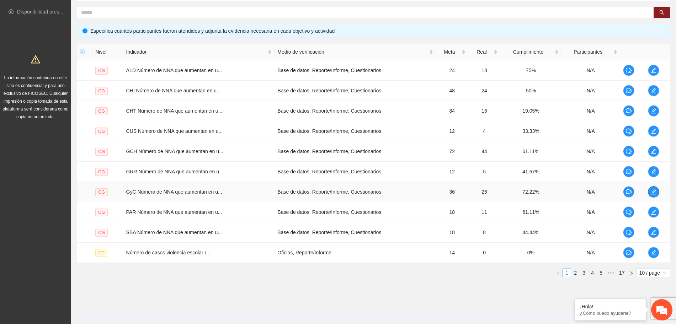
click at [601, 193] on icon "edit" at bounding box center [654, 192] width 6 height 6
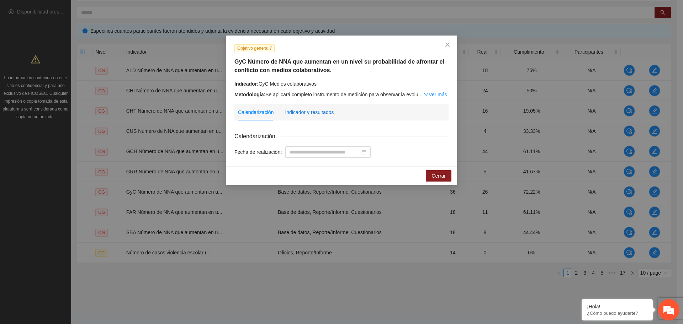
click at [331, 110] on div "Indicador y resultados" at bounding box center [309, 112] width 49 height 8
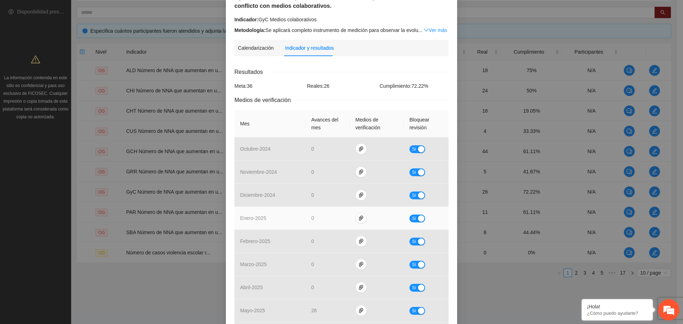
scroll to position [177, 0]
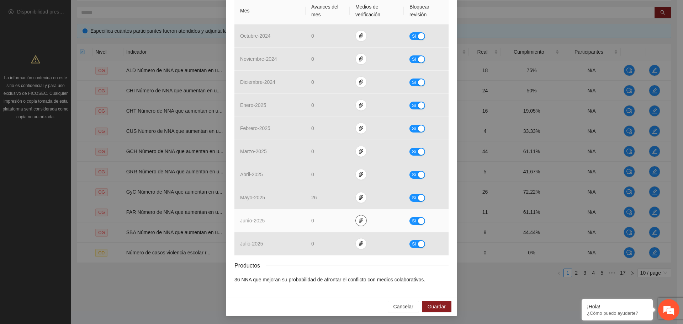
click at [358, 222] on icon "paper-clip" at bounding box center [361, 221] width 6 height 6
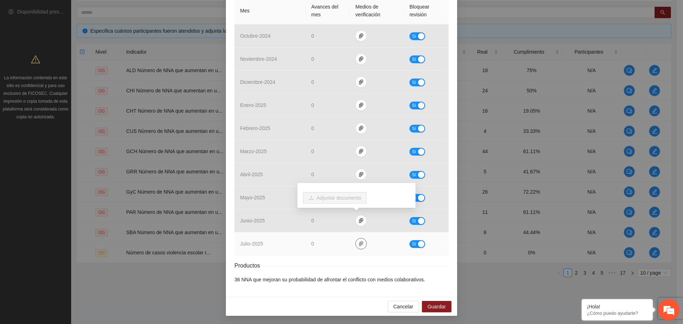
click at [358, 247] on button "button" at bounding box center [360, 243] width 11 height 11
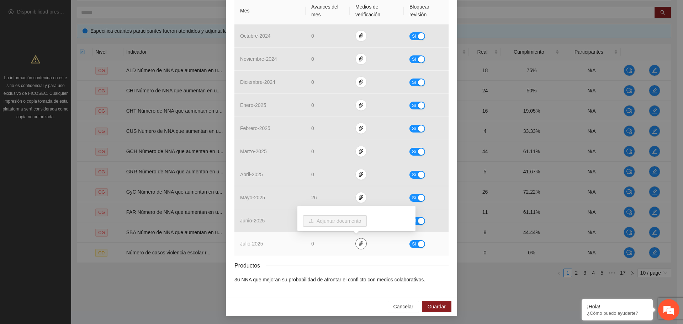
click at [358, 247] on button "button" at bounding box center [360, 243] width 11 height 11
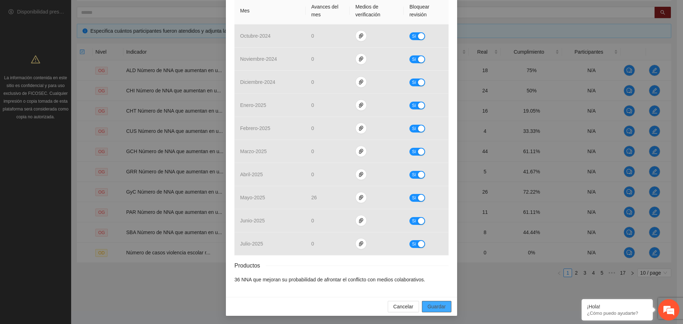
click at [437, 288] on span "Guardar" at bounding box center [436, 307] width 18 height 8
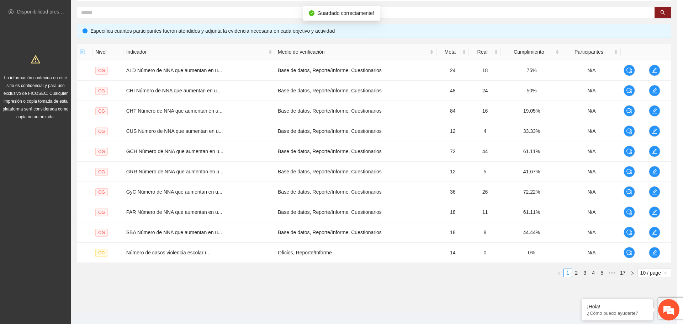
scroll to position [142, 0]
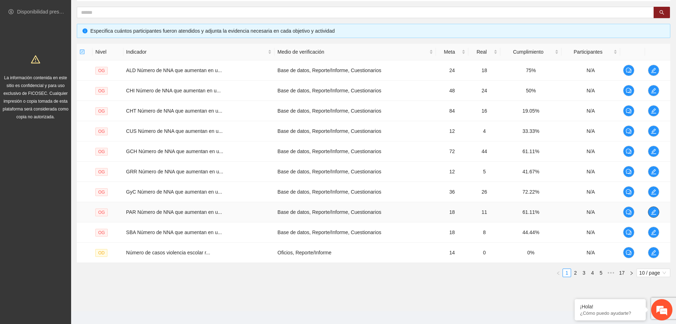
click at [601, 210] on icon "edit" at bounding box center [654, 212] width 6 height 6
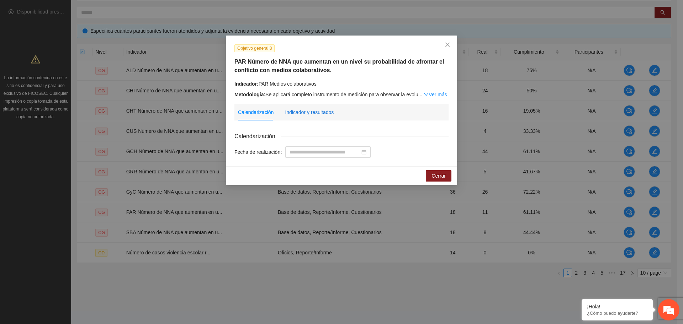
click at [288, 110] on div "Indicador y resultados" at bounding box center [309, 112] width 49 height 8
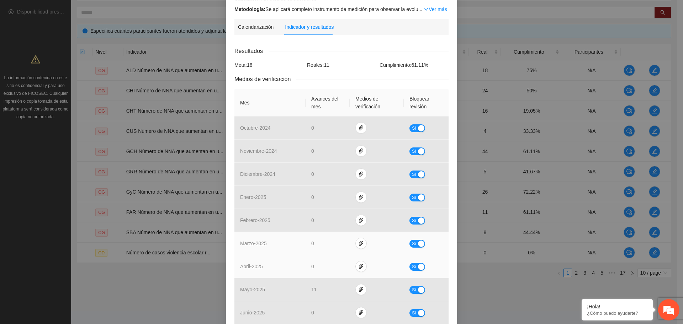
scroll to position [177, 0]
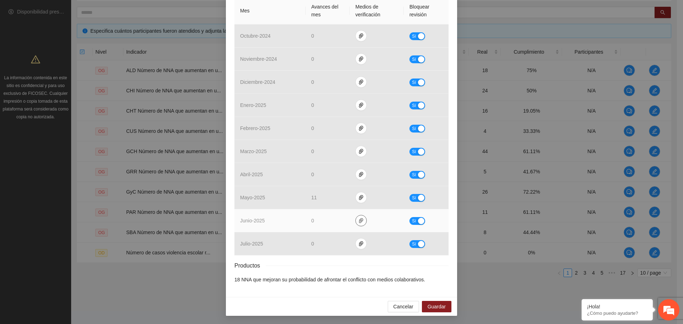
click at [355, 224] on button "button" at bounding box center [360, 220] width 11 height 11
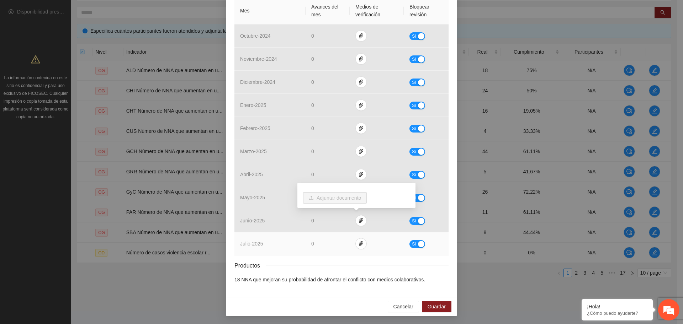
click at [357, 249] on td at bounding box center [377, 244] width 54 height 23
click at [359, 244] on icon "paper-clip" at bounding box center [361, 243] width 4 height 5
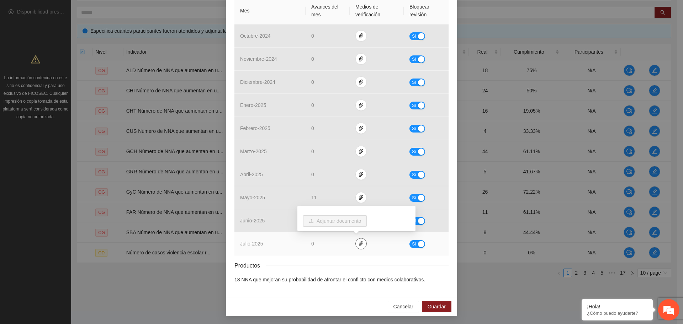
click at [359, 244] on icon "paper-clip" at bounding box center [361, 243] width 4 height 5
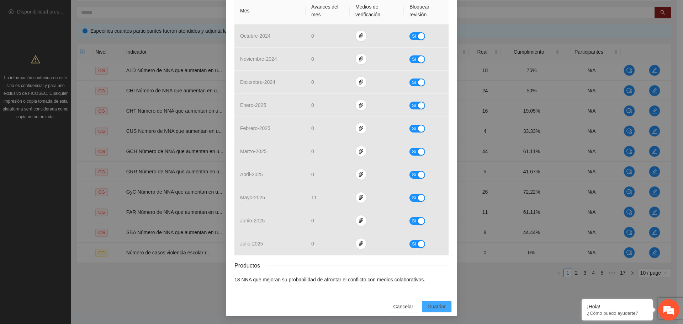
drag, startPoint x: 427, startPoint y: 309, endPoint x: 419, endPoint y: 311, distance: 8.0
click at [427, 288] on span "Guardar" at bounding box center [436, 307] width 18 height 8
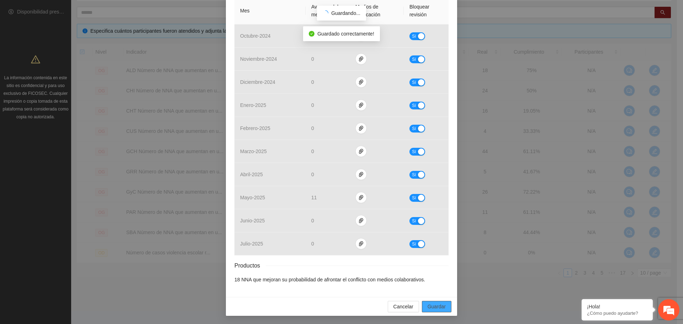
scroll to position [142, 0]
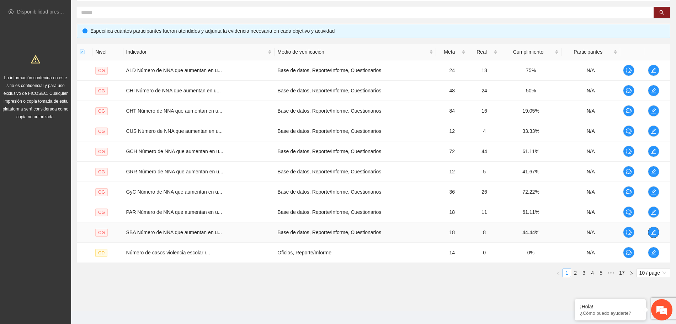
click at [601, 233] on icon "edit" at bounding box center [653, 232] width 5 height 5
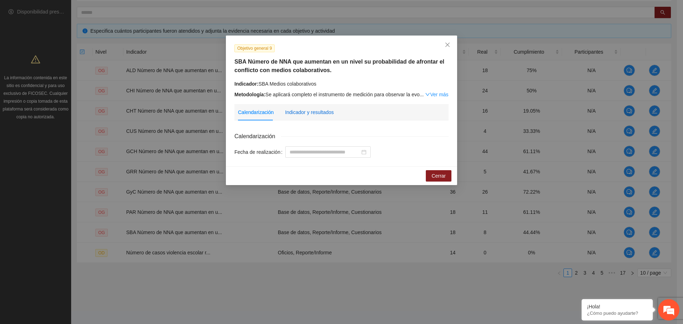
click at [314, 114] on div "Indicador y resultados" at bounding box center [309, 112] width 49 height 8
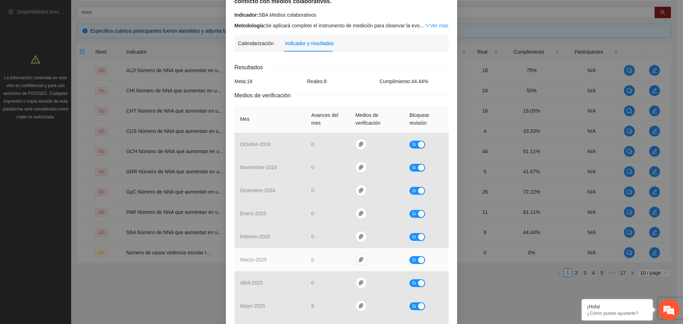
scroll to position [177, 0]
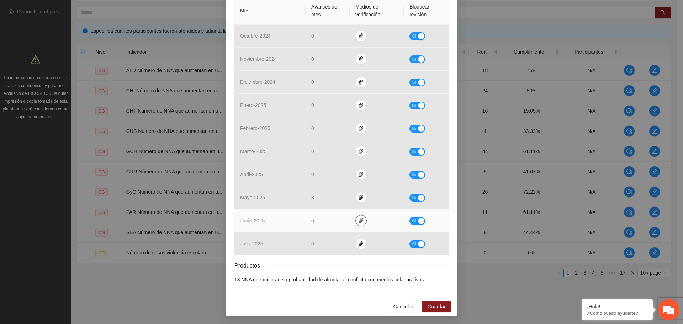
drag, startPoint x: 355, startPoint y: 219, endPoint x: 357, endPoint y: 233, distance: 14.0
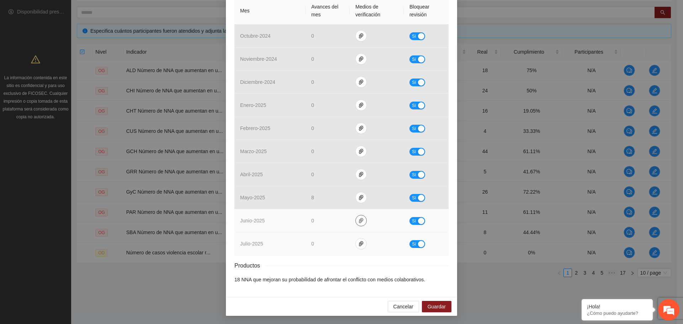
click at [358, 219] on icon "paper-clip" at bounding box center [361, 221] width 6 height 6
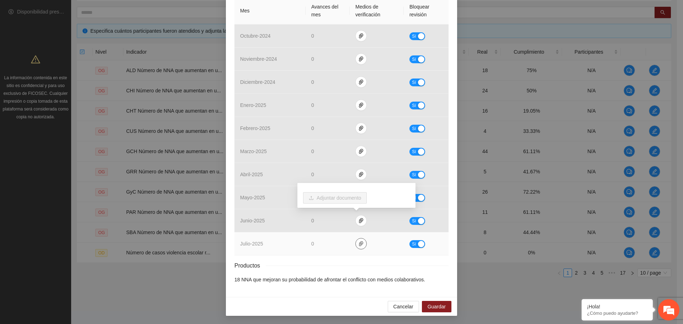
drag, startPoint x: 356, startPoint y: 246, endPoint x: 363, endPoint y: 235, distance: 12.8
click at [359, 246] on icon "paper-clip" at bounding box center [361, 243] width 4 height 5
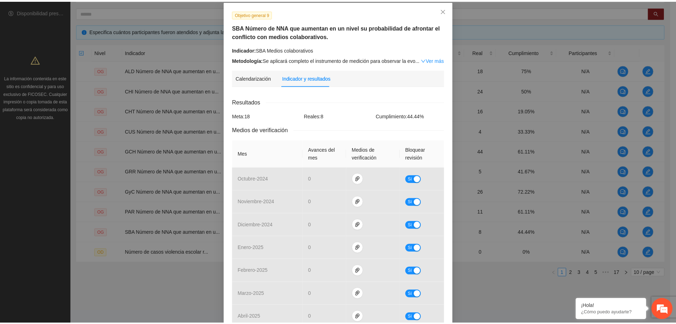
scroll to position [0, 0]
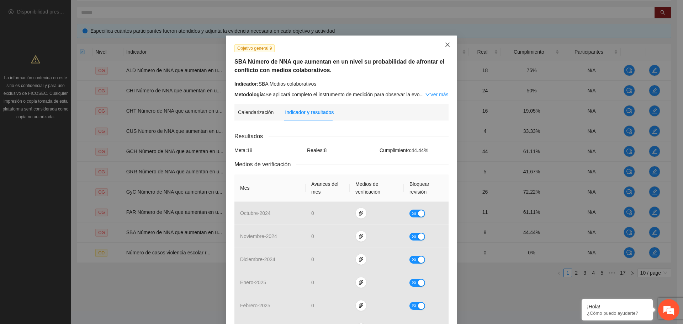
click at [444, 47] on icon "close" at bounding box center [447, 45] width 6 height 6
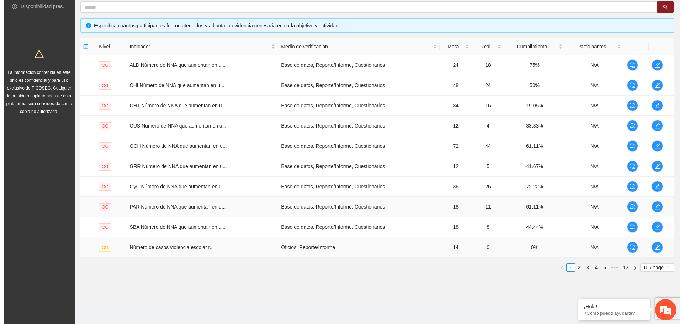
scroll to position [140, 0]
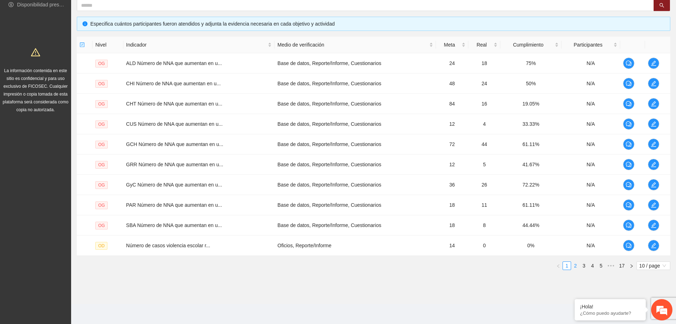
click at [574, 267] on link "2" at bounding box center [575, 266] width 8 height 8
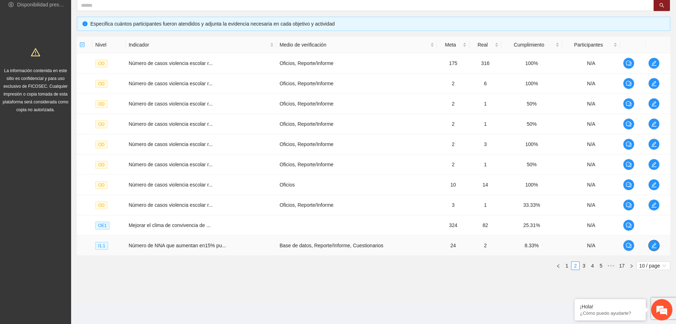
click at [601, 247] on icon "edit" at bounding box center [654, 246] width 6 height 6
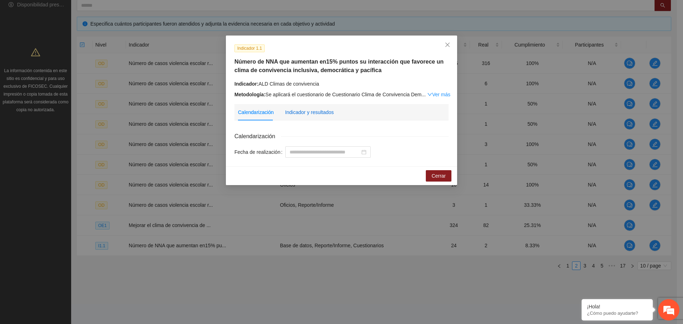
click at [308, 112] on div "Indicador y resultados" at bounding box center [309, 112] width 49 height 8
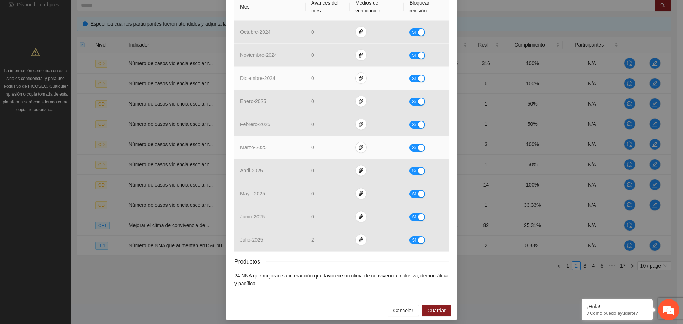
scroll to position [185, 0]
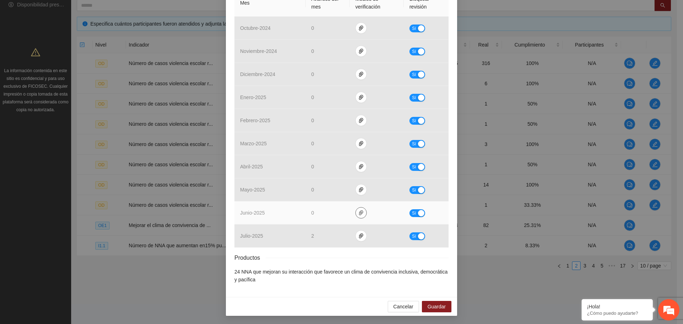
click at [358, 214] on icon "paper-clip" at bounding box center [361, 213] width 6 height 6
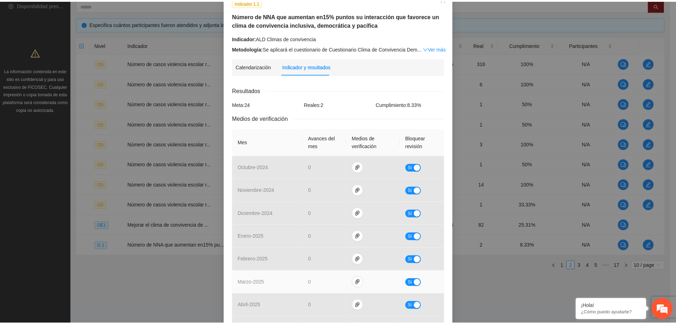
scroll to position [7, 0]
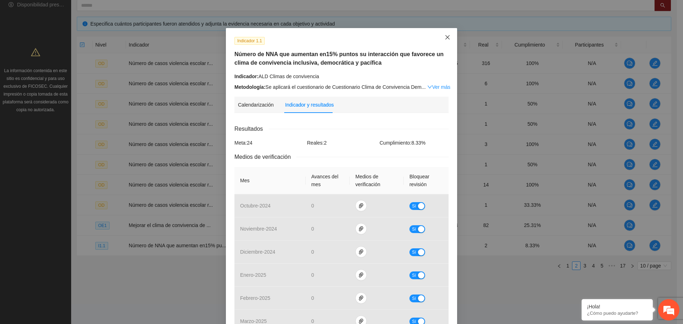
click at [445, 37] on icon "close" at bounding box center [447, 37] width 4 height 4
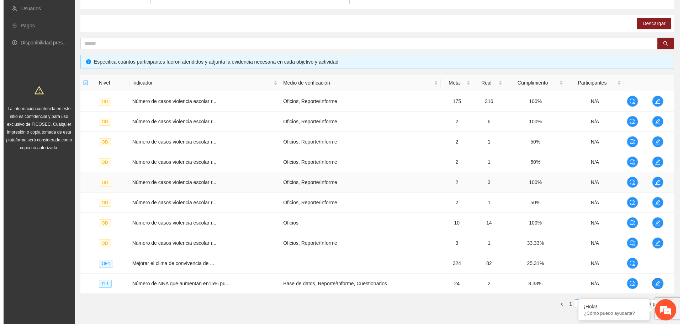
scroll to position [140, 0]
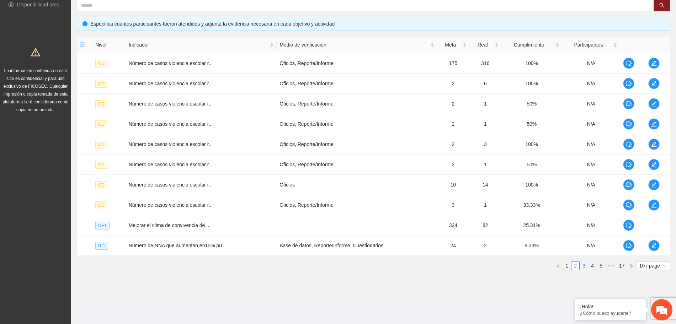
click at [582, 267] on link "3" at bounding box center [584, 266] width 8 height 8
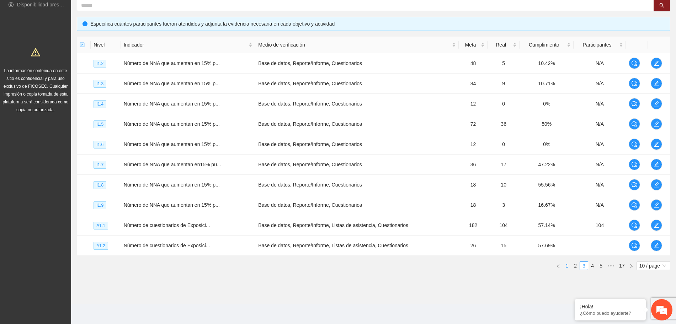
click at [566, 266] on link "1" at bounding box center [567, 266] width 8 height 8
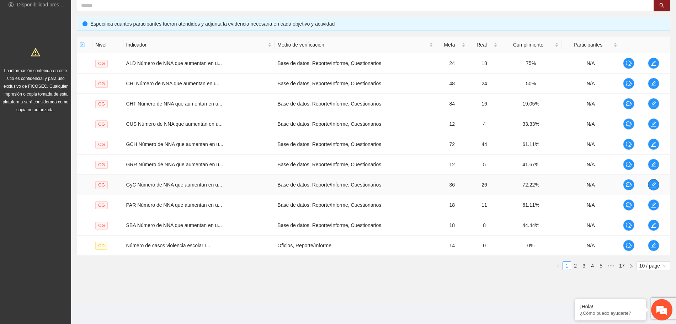
click at [601, 183] on icon "edit" at bounding box center [654, 185] width 6 height 6
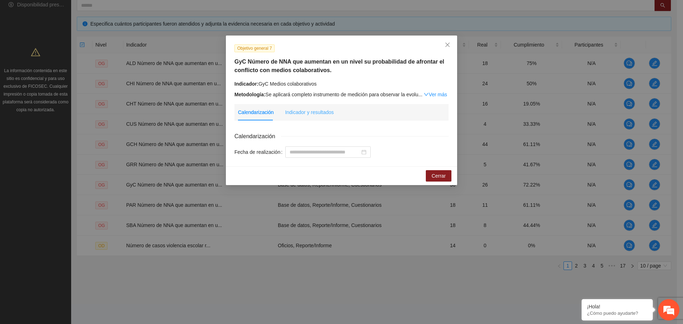
click at [304, 106] on div "Indicador y resultados" at bounding box center [309, 112] width 49 height 16
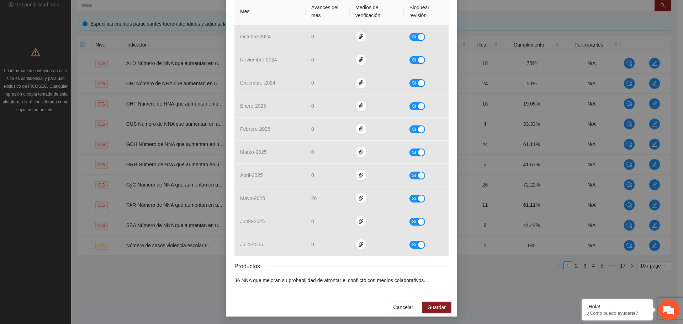
scroll to position [177, 0]
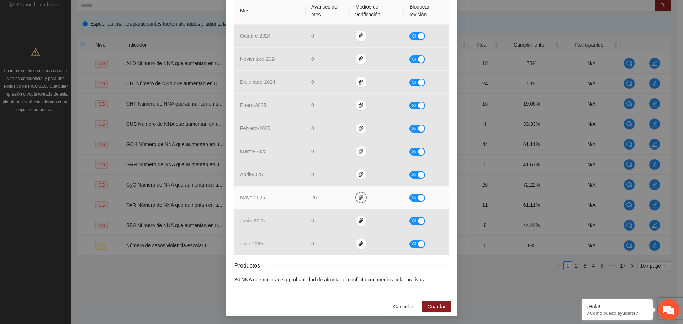
click at [356, 196] on span "paper-clip" at bounding box center [361, 198] width 11 height 6
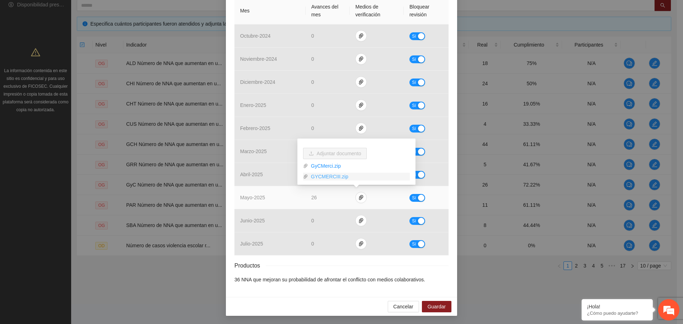
click at [334, 175] on link "GYCMERCIII.zip" at bounding box center [359, 177] width 102 height 8
click at [336, 167] on link "GyCMerci.zip" at bounding box center [359, 166] width 102 height 8
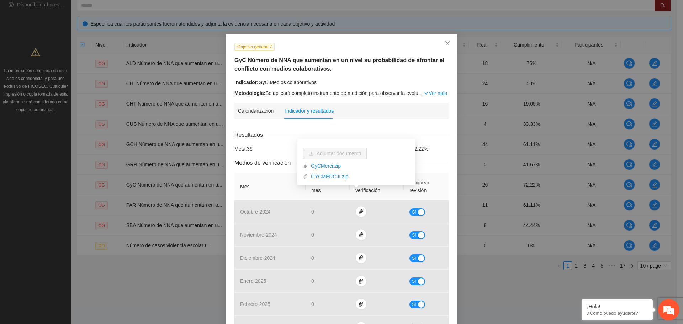
scroll to position [0, 0]
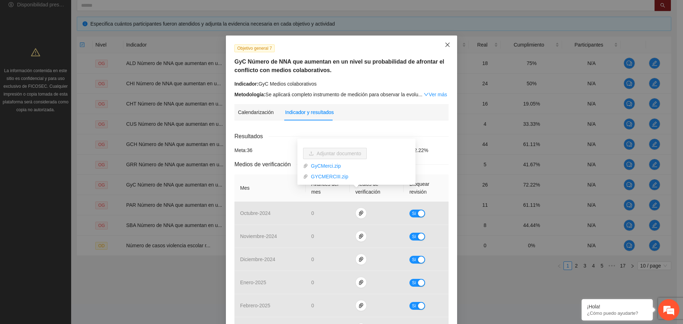
click at [440, 41] on span "Close" at bounding box center [447, 45] width 19 height 19
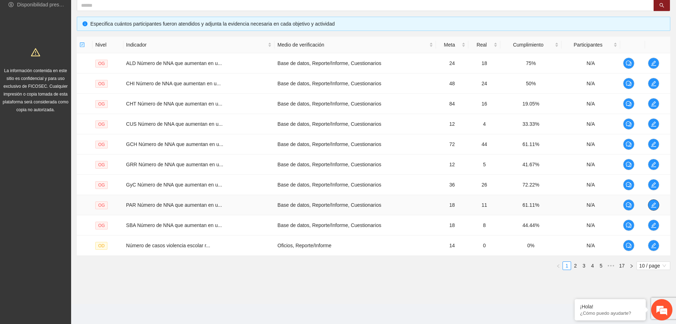
click at [601, 204] on icon "edit" at bounding box center [654, 205] width 6 height 6
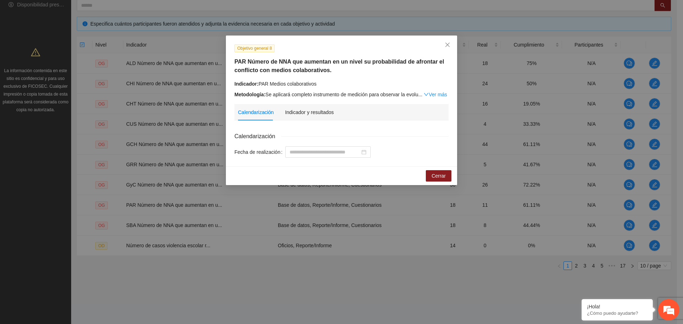
click at [282, 109] on div "Calendarización Indicador y resultados" at bounding box center [286, 112] width 96 height 16
click at [285, 110] on div "Indicador y resultados" at bounding box center [309, 112] width 49 height 8
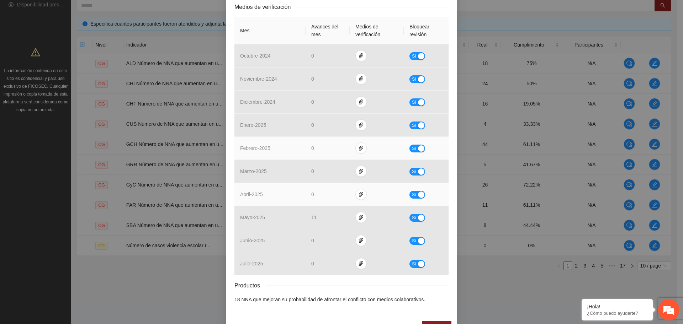
scroll to position [177, 0]
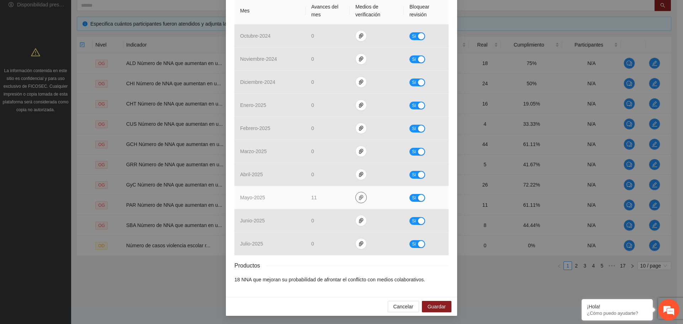
click at [359, 195] on span "paper-clip" at bounding box center [361, 198] width 11 height 6
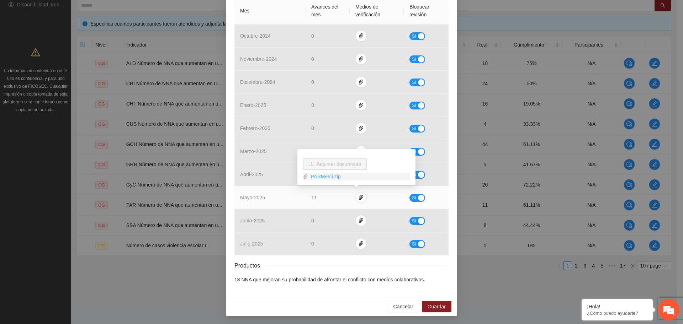
click at [327, 177] on link "PARMerci.zip" at bounding box center [359, 177] width 102 height 8
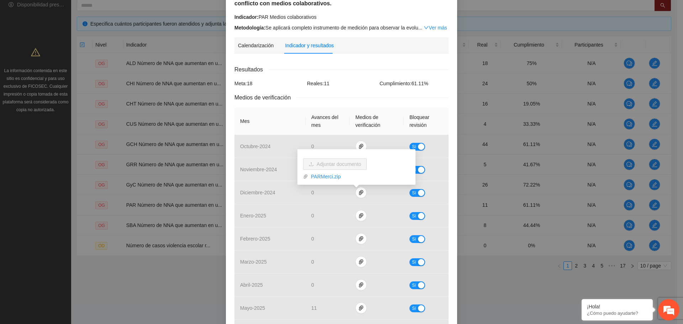
scroll to position [0, 0]
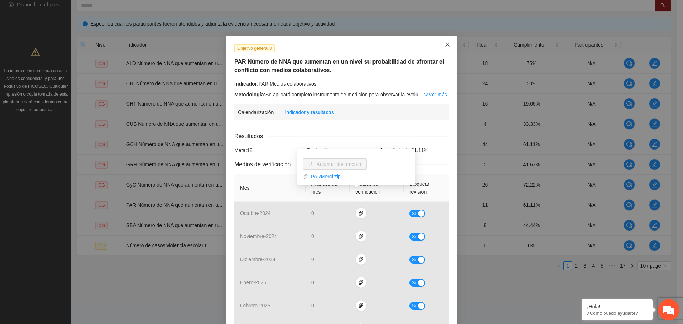
drag, startPoint x: 443, startPoint y: 46, endPoint x: 445, endPoint y: 82, distance: 36.6
click at [444, 47] on icon "close" at bounding box center [447, 45] width 6 height 6
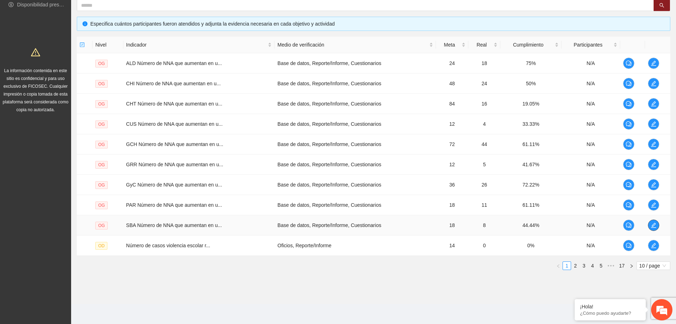
click at [601, 226] on icon "edit" at bounding box center [653, 225] width 5 height 5
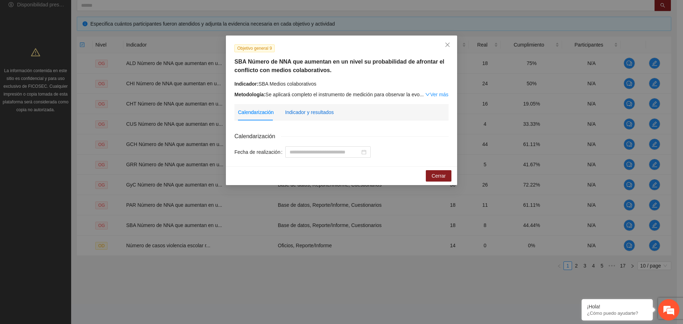
drag, startPoint x: 320, startPoint y: 113, endPoint x: 318, endPoint y: 122, distance: 9.8
click at [320, 113] on div "Indicador y resultados" at bounding box center [309, 112] width 49 height 8
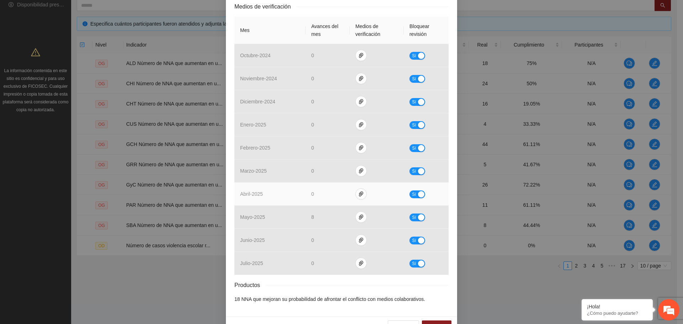
scroll to position [177, 0]
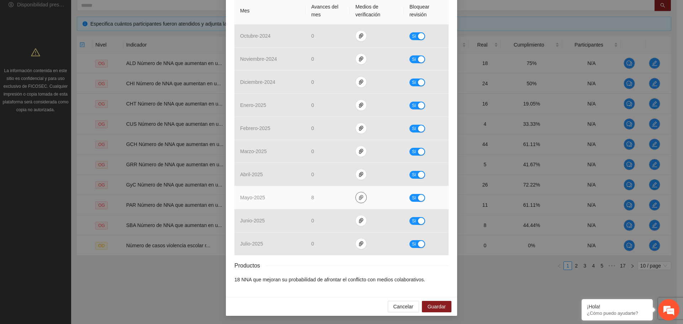
click at [358, 199] on icon "paper-clip" at bounding box center [361, 198] width 6 height 6
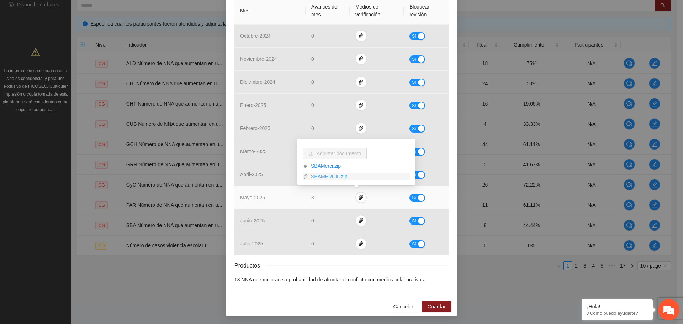
click at [329, 178] on link "SBAMERCIII.zip" at bounding box center [359, 177] width 102 height 8
click at [316, 162] on link "SBAMerci.zip" at bounding box center [359, 166] width 102 height 8
click at [323, 179] on link "SBAMERCIII.zip" at bounding box center [359, 177] width 102 height 8
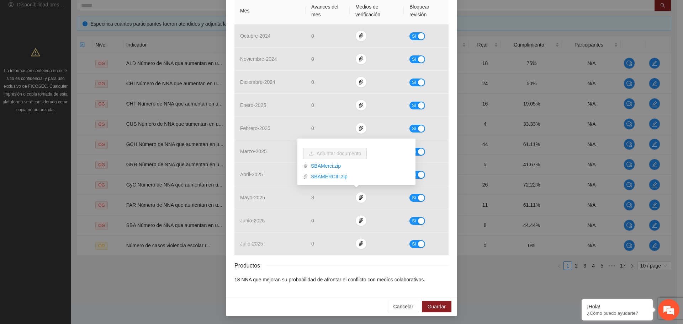
click at [340, 277] on li "18 NNA que mejoran su probabilidad de afrontar el conflicto con medios colabora…" at bounding box center [341, 280] width 214 height 8
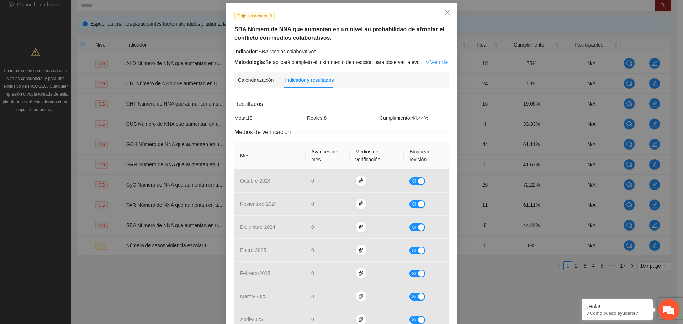
scroll to position [0, 0]
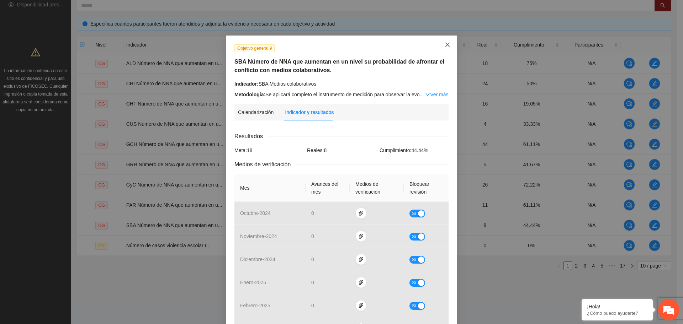
click at [445, 45] on icon "close" at bounding box center [447, 45] width 6 height 6
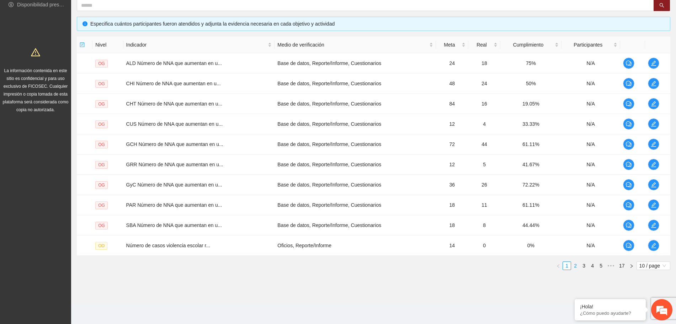
click at [576, 268] on link "2" at bounding box center [575, 266] width 8 height 8
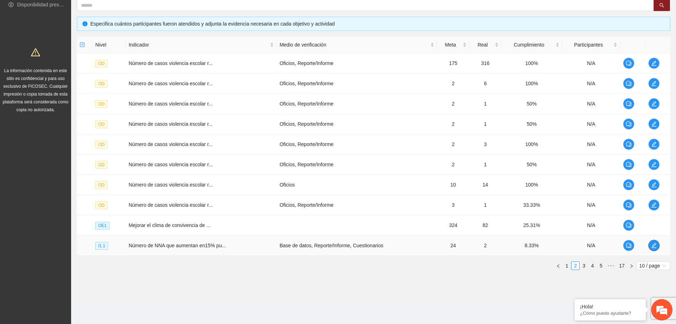
click at [601, 241] on button "button" at bounding box center [653, 245] width 11 height 11
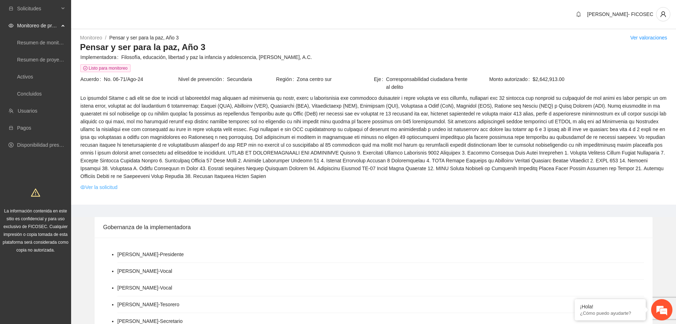
click at [110, 188] on link "Ver la solicitud" at bounding box center [98, 187] width 37 height 8
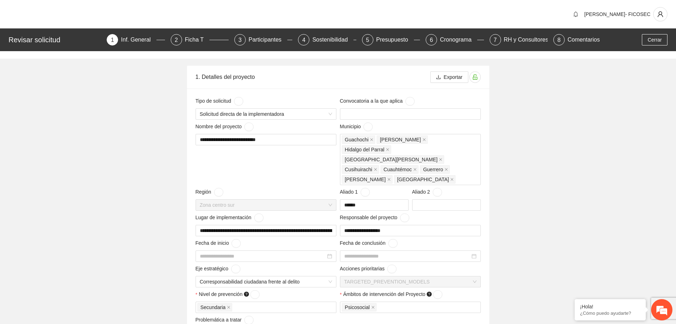
type input "**********"
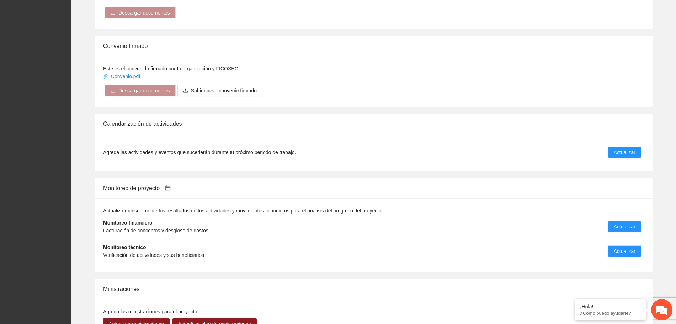
scroll to position [622, 0]
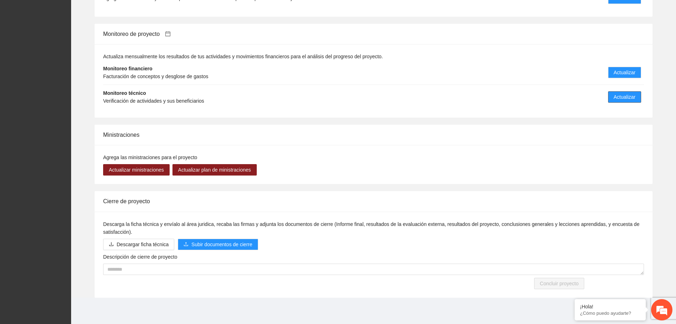
click at [616, 97] on span "Actualizar" at bounding box center [625, 97] width 22 height 8
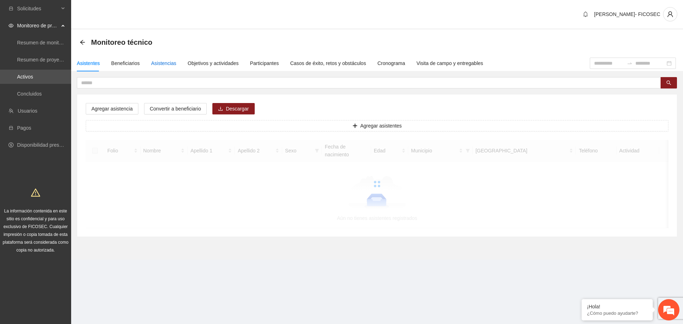
click at [162, 60] on div "Asistencias" at bounding box center [163, 63] width 25 height 8
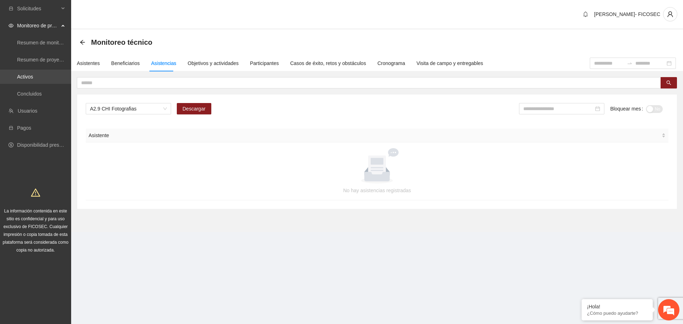
click at [33, 79] on link "Activos" at bounding box center [25, 77] width 16 height 6
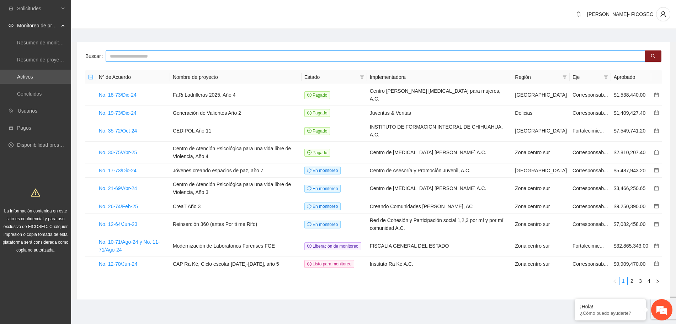
click at [136, 58] on input "text" at bounding box center [376, 55] width 540 height 11
type input "******"
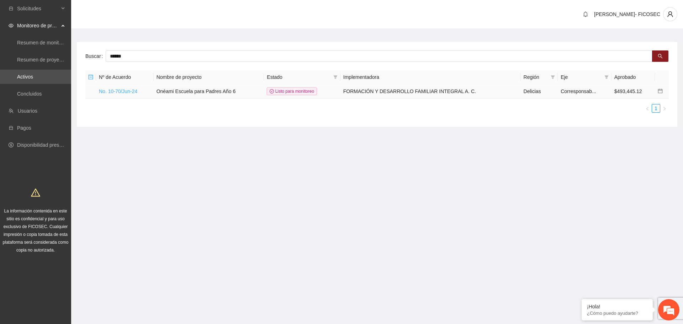
click at [108, 92] on link "No. 10-70/Jun-24" at bounding box center [118, 92] width 38 height 6
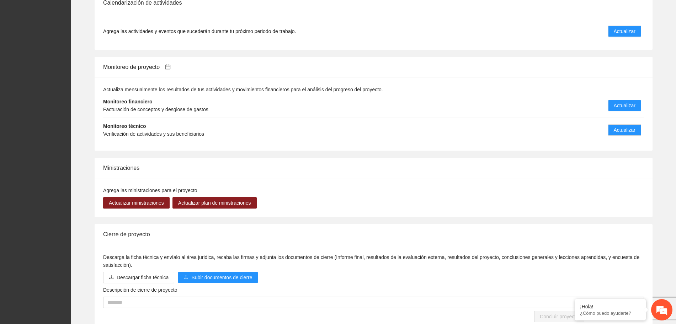
scroll to position [711, 0]
click at [625, 126] on span "Actualizar" at bounding box center [625, 130] width 22 height 8
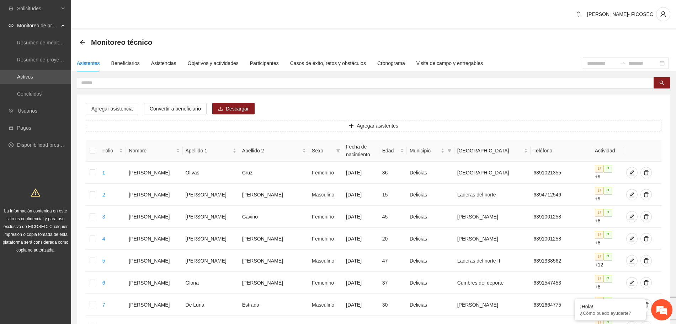
click at [214, 63] on div "Objetivos y actividades" at bounding box center [213, 63] width 51 height 8
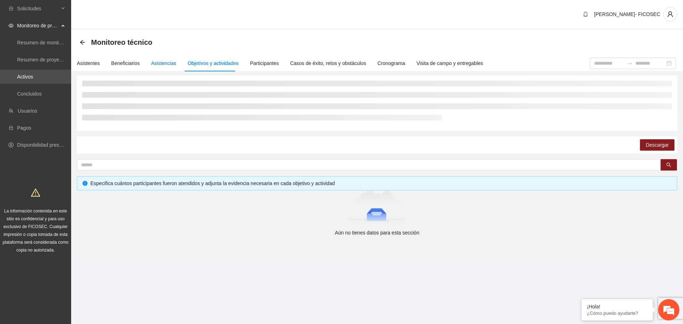
click at [160, 60] on div "Asistencias" at bounding box center [163, 63] width 25 height 8
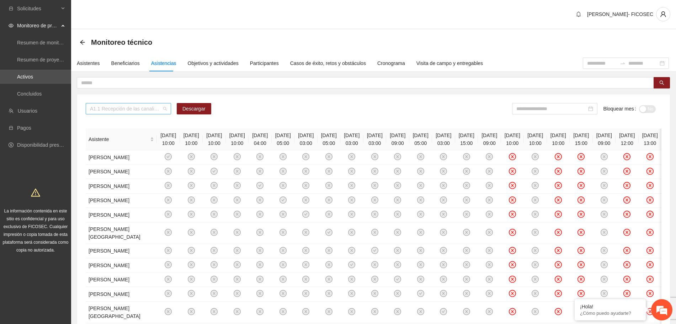
click at [140, 109] on span "A1.1 Recepción de las canalizaciones de personas que recibirán atención." at bounding box center [128, 108] width 77 height 11
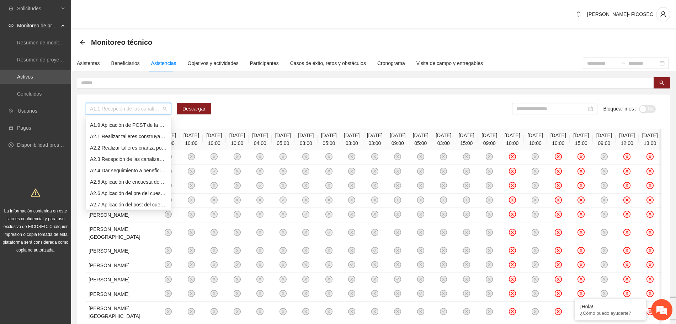
scroll to position [133, 0]
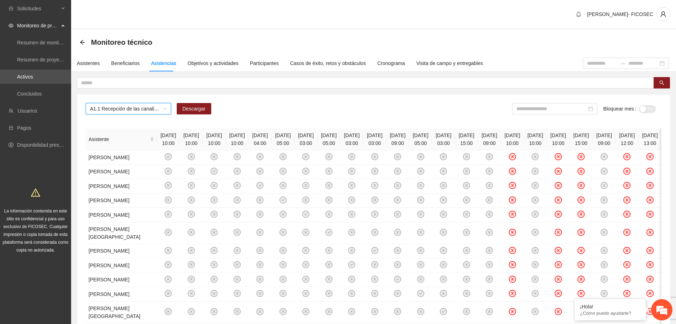
click at [155, 112] on span "A1.1 Recepción de las canalizaciones de personas que recibirán atención." at bounding box center [128, 108] width 77 height 11
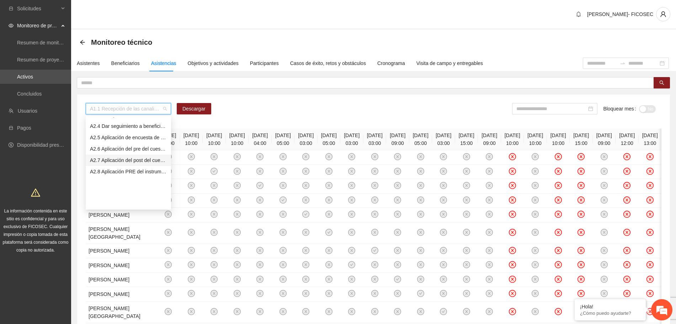
scroll to position [44, 0]
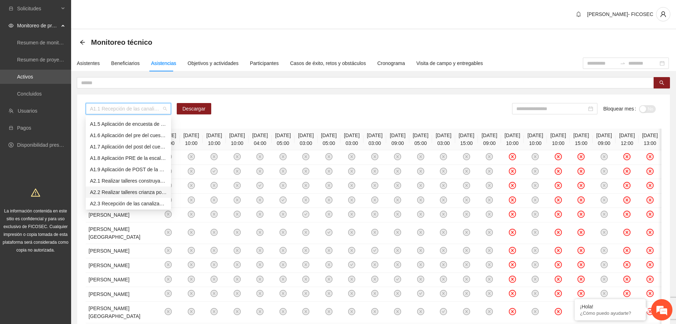
click at [108, 194] on div "A2.2 Realizar talleres crianza positiva" at bounding box center [128, 192] width 77 height 8
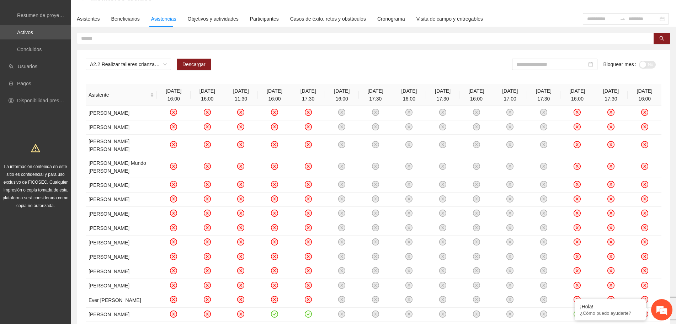
click at [233, 62] on div "A2.2 Realizar talleres crianza positiva Descargar Bloquear mes No" at bounding box center [374, 67] width 576 height 17
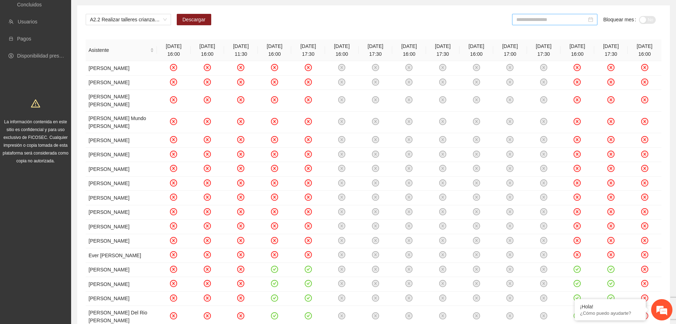
scroll to position [0, 0]
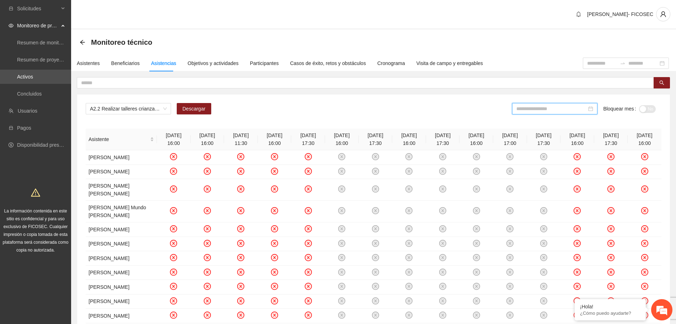
click at [574, 110] on input at bounding box center [551, 109] width 70 height 8
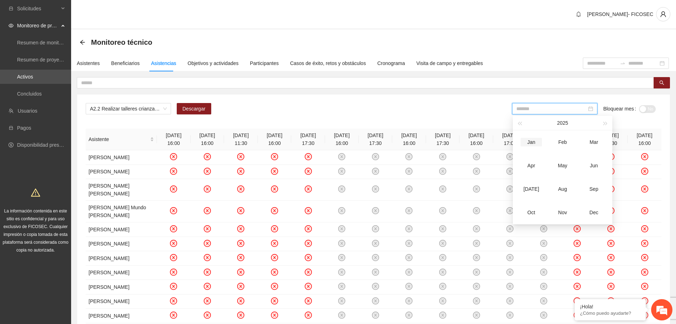
type input "*******"
click at [520, 124] on span "button" at bounding box center [520, 124] width 4 height 4
drag, startPoint x: 568, startPoint y: 218, endPoint x: 546, endPoint y: 217, distance: 21.7
click at [568, 218] on td "Nov" at bounding box center [562, 212] width 31 height 23
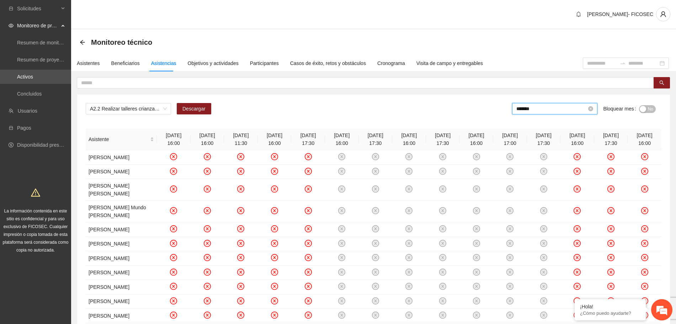
click at [555, 109] on input "*******" at bounding box center [551, 109] width 70 height 8
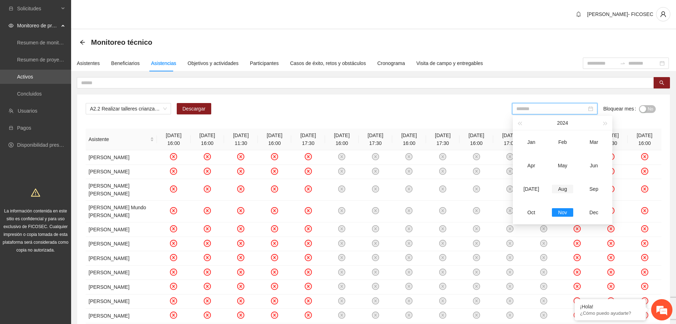
click at [561, 190] on div "Aug" at bounding box center [562, 189] width 21 height 9
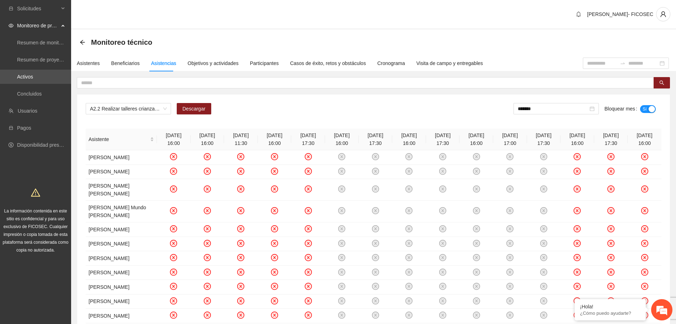
click at [647, 109] on button "Sí" at bounding box center [648, 109] width 16 height 8
click at [546, 109] on input "*******" at bounding box center [551, 109] width 70 height 8
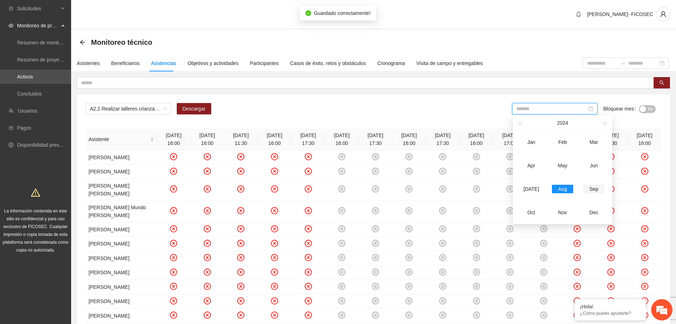
click at [594, 188] on div "Sep" at bounding box center [593, 189] width 21 height 9
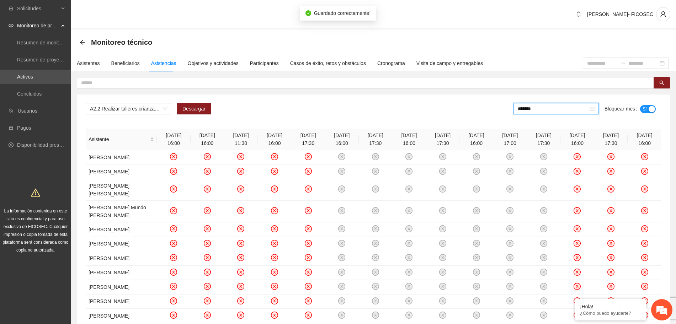
click at [646, 108] on span "Sí" at bounding box center [644, 109] width 4 height 8
click at [555, 110] on input "*******" at bounding box center [551, 109] width 70 height 8
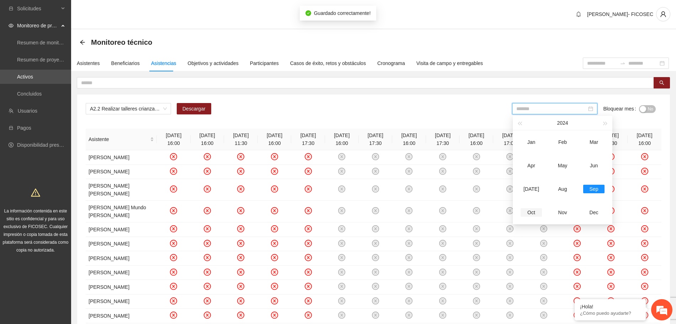
click at [529, 210] on div "Oct" at bounding box center [531, 212] width 21 height 9
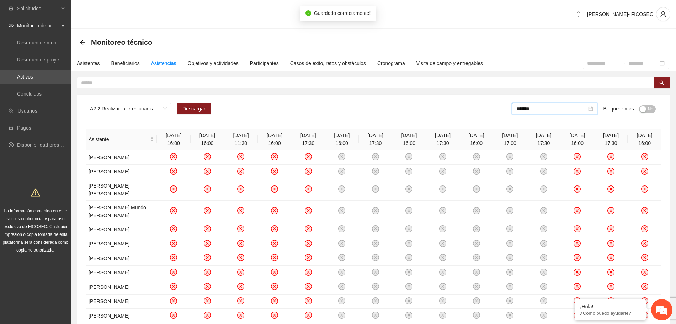
drag, startPoint x: 565, startPoint y: 111, endPoint x: 560, endPoint y: 129, distance: 19.1
click at [565, 111] on input "*******" at bounding box center [551, 109] width 70 height 8
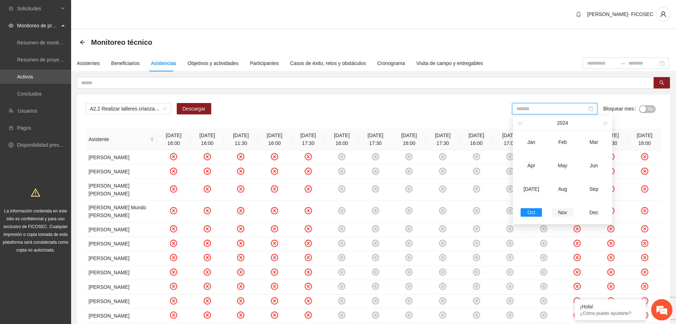
click at [565, 213] on div "Nov" at bounding box center [562, 212] width 21 height 9
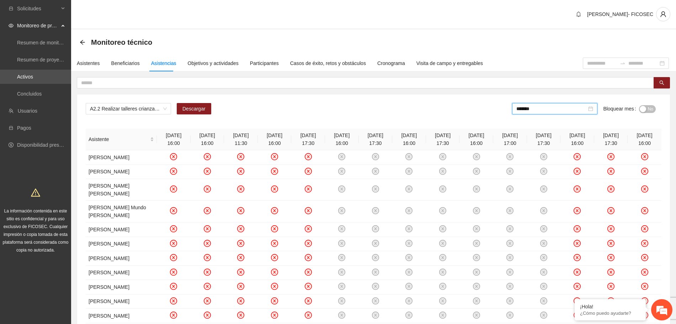
click at [557, 115] on div "*******" at bounding box center [554, 111] width 85 height 17
click at [550, 114] on div "*******" at bounding box center [554, 111] width 85 height 17
click at [546, 108] on input "*******" at bounding box center [551, 109] width 70 height 8
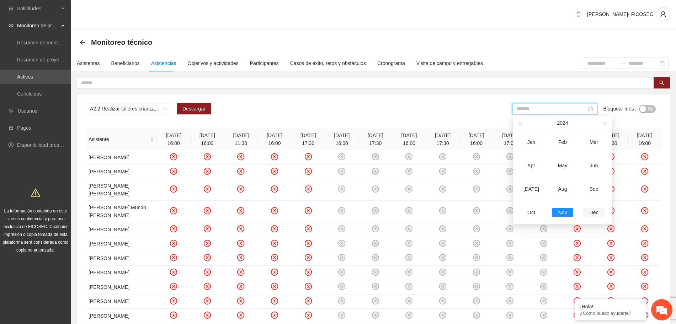
click at [595, 213] on div "Dec" at bounding box center [593, 212] width 21 height 9
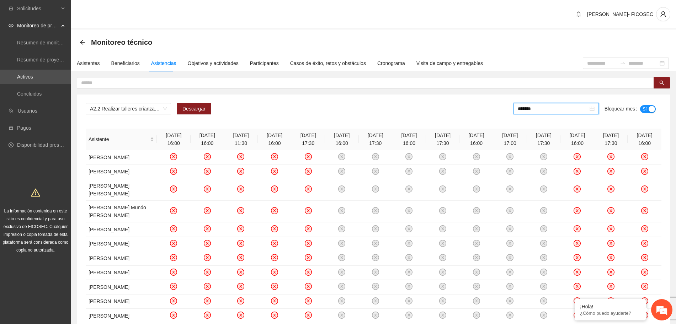
click at [642, 111] on button "Sí" at bounding box center [648, 109] width 16 height 8
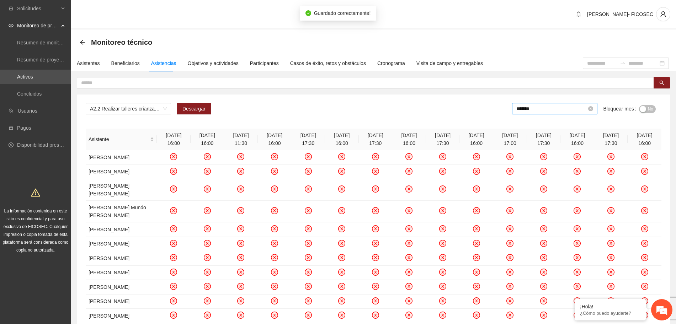
click at [555, 106] on input "*******" at bounding box center [551, 109] width 70 height 8
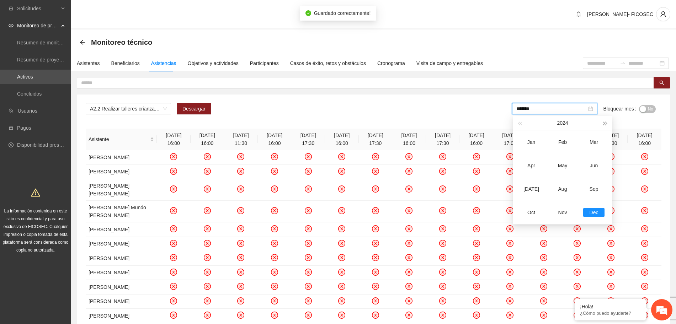
click at [607, 121] on button "button" at bounding box center [606, 123] width 8 height 14
click at [530, 141] on div "Jan" at bounding box center [531, 142] width 21 height 9
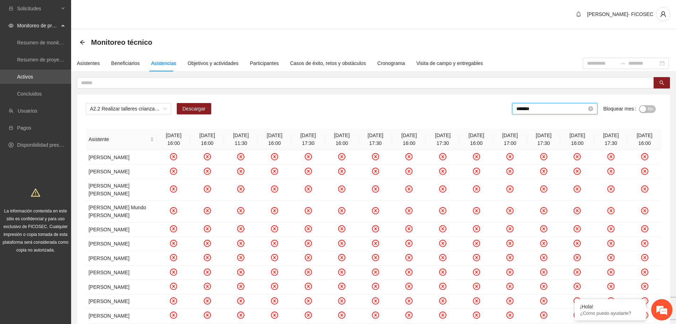
click at [552, 110] on input "*******" at bounding box center [551, 109] width 70 height 8
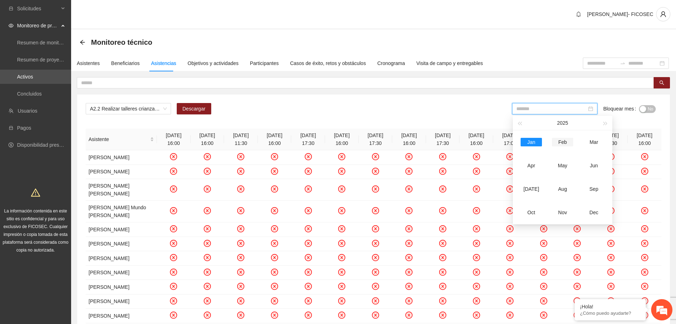
click at [565, 141] on div "Feb" at bounding box center [562, 142] width 21 height 9
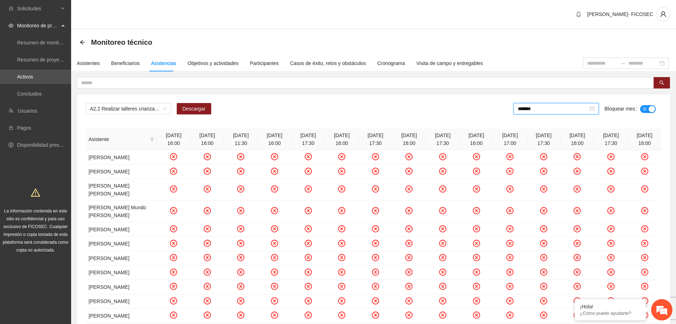
click at [646, 106] on span "Sí" at bounding box center [644, 109] width 4 height 8
click at [565, 107] on input "*******" at bounding box center [551, 109] width 70 height 8
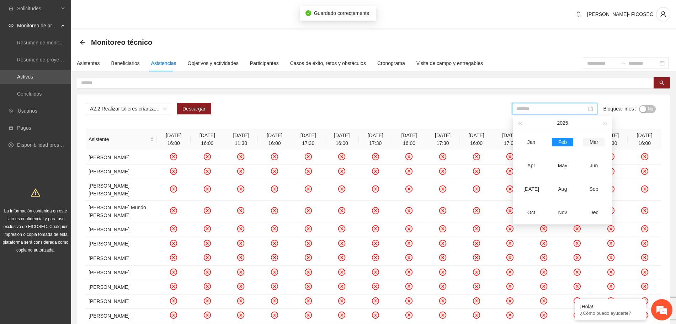
click at [597, 140] on div "Mar" at bounding box center [593, 142] width 21 height 9
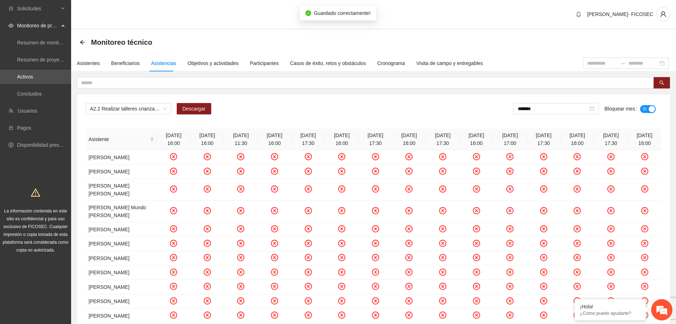
click at [646, 106] on span "Sí" at bounding box center [644, 109] width 4 height 8
click at [552, 112] on input "*******" at bounding box center [551, 109] width 70 height 8
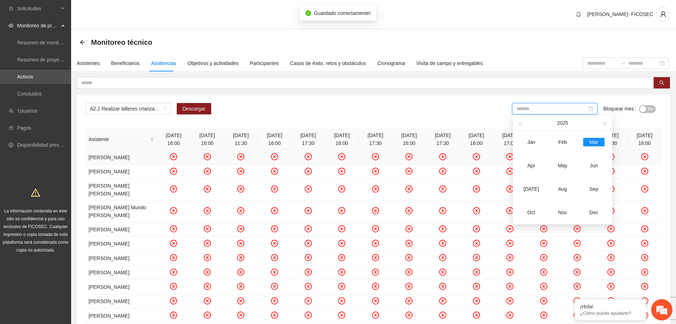
click at [533, 164] on div "Apr" at bounding box center [531, 165] width 21 height 9
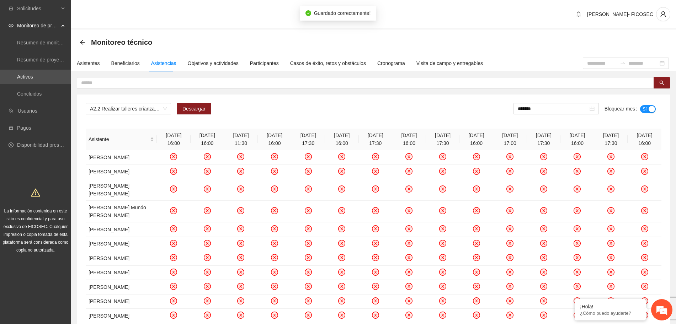
click at [649, 105] on button "Sí" at bounding box center [648, 109] width 16 height 8
click at [551, 106] on input "*******" at bounding box center [551, 109] width 70 height 8
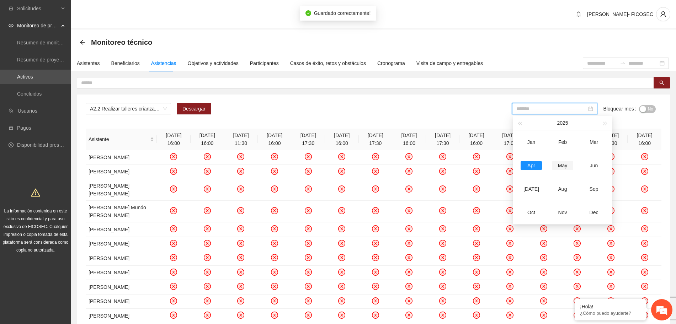
click at [562, 164] on div "May" at bounding box center [562, 165] width 21 height 9
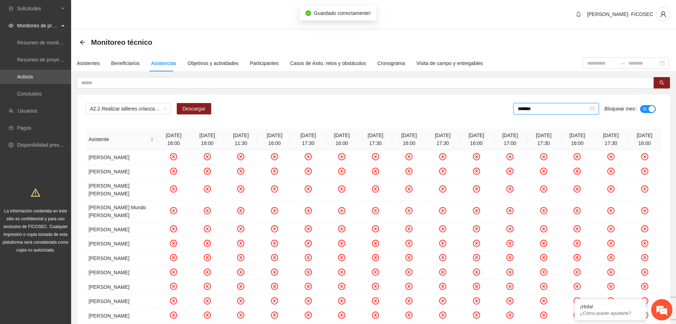
click at [649, 107] on div "button" at bounding box center [652, 109] width 6 height 6
click at [556, 109] on input "*******" at bounding box center [551, 109] width 70 height 8
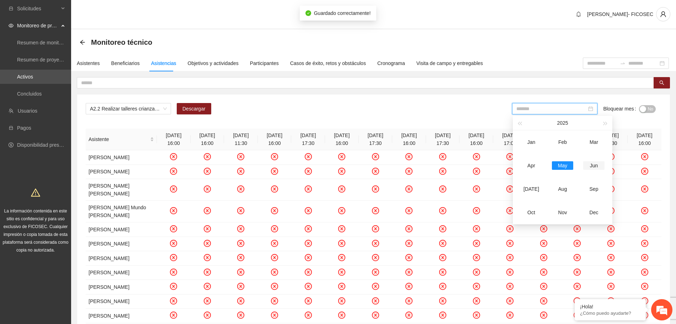
drag, startPoint x: 594, startPoint y: 164, endPoint x: 596, endPoint y: 160, distance: 4.6
click at [595, 164] on div "Jun" at bounding box center [593, 165] width 21 height 9
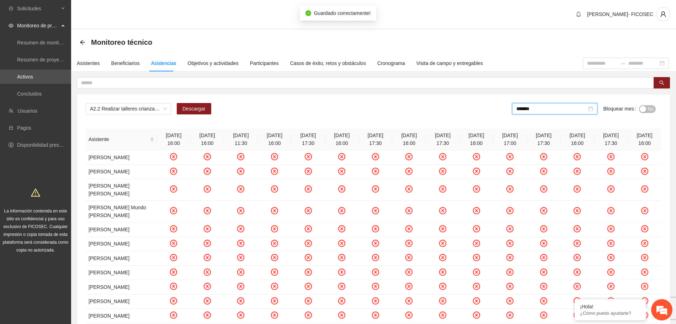
drag, startPoint x: 532, startPoint y: 106, endPoint x: 540, endPoint y: 122, distance: 18.0
click at [532, 106] on input "*******" at bounding box center [551, 109] width 70 height 8
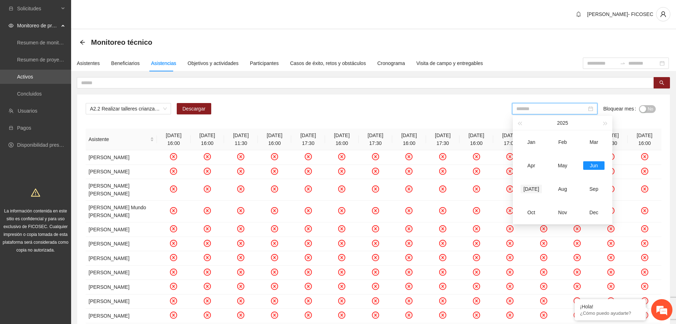
click at [534, 186] on div "[DATE]" at bounding box center [531, 189] width 21 height 9
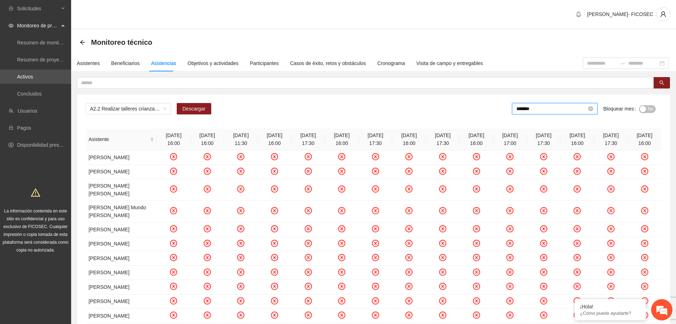
click at [539, 106] on input "*******" at bounding box center [551, 109] width 70 height 8
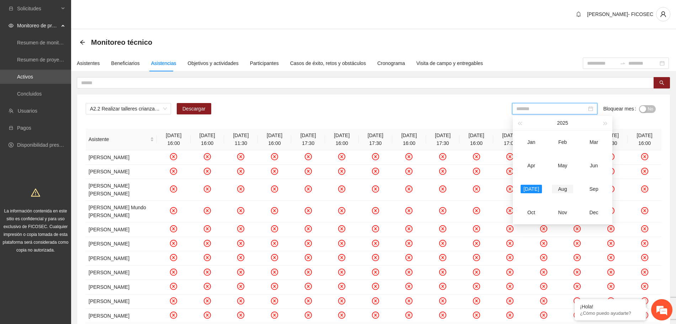
click at [564, 189] on div "Aug" at bounding box center [562, 189] width 21 height 9
type input "*******"
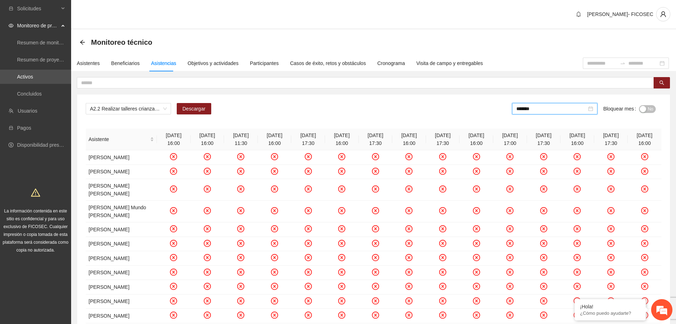
click at [442, 123] on div "A2.2 Realizar talleres crianza positiva Descargar ******* Bloquear mes No Asist…" at bounding box center [373, 295] width 593 height 401
